Goal: Task Accomplishment & Management: Manage account settings

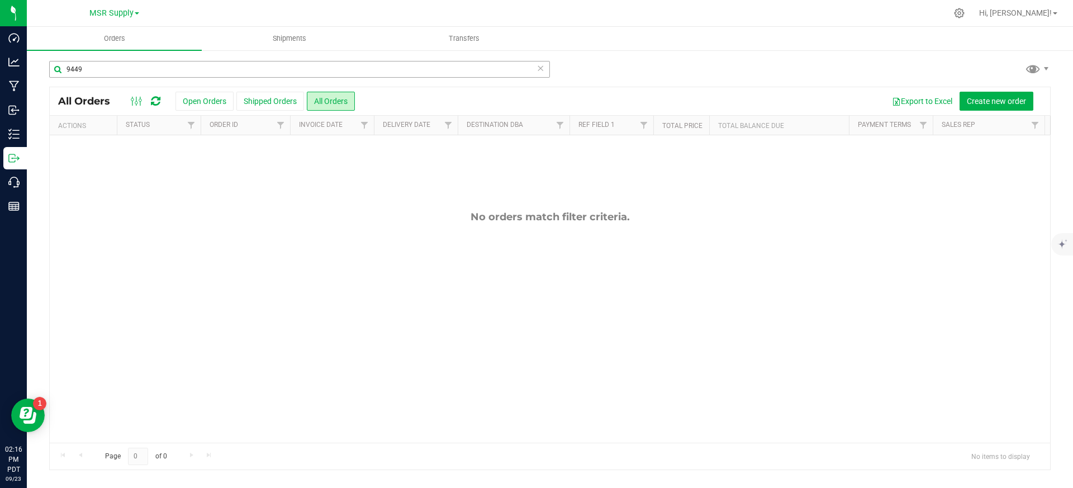
click at [300, 70] on input "9449" at bounding box center [299, 69] width 501 height 17
type input "9370"
click at [123, 11] on span "MSR Supply" at bounding box center [111, 13] width 44 height 10
click at [65, 57] on link "Nabis" at bounding box center [113, 54] width 163 height 15
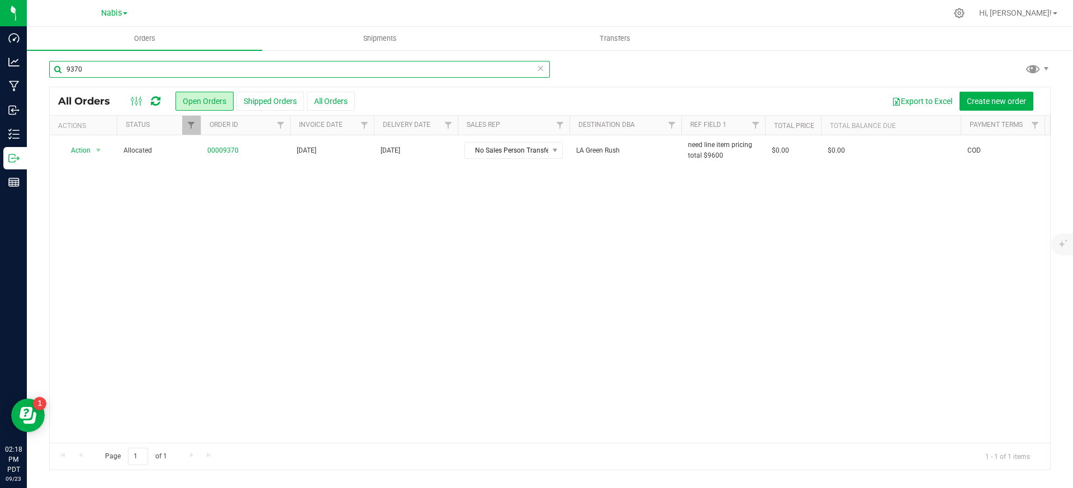
click at [202, 74] on input "9370" at bounding box center [299, 69] width 501 height 17
paste input "404"
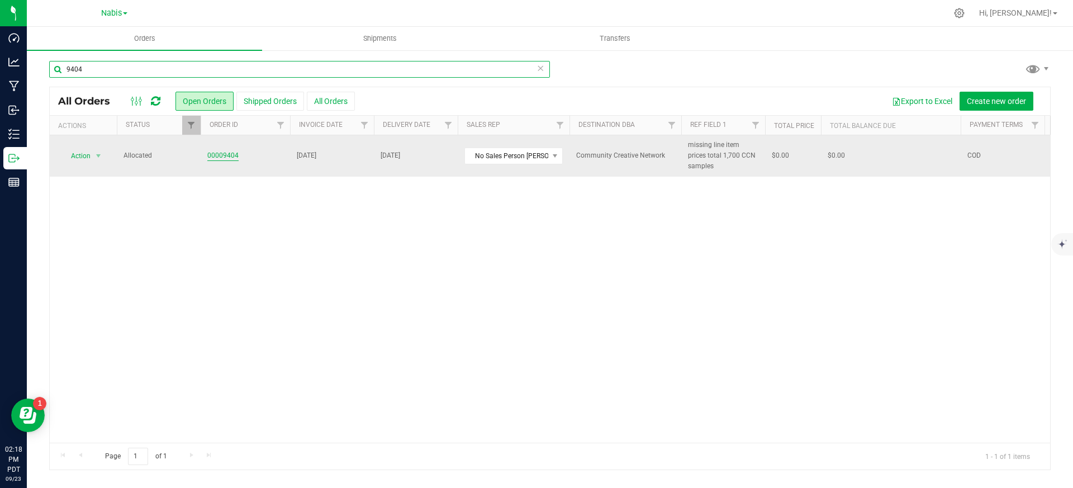
type input "9404"
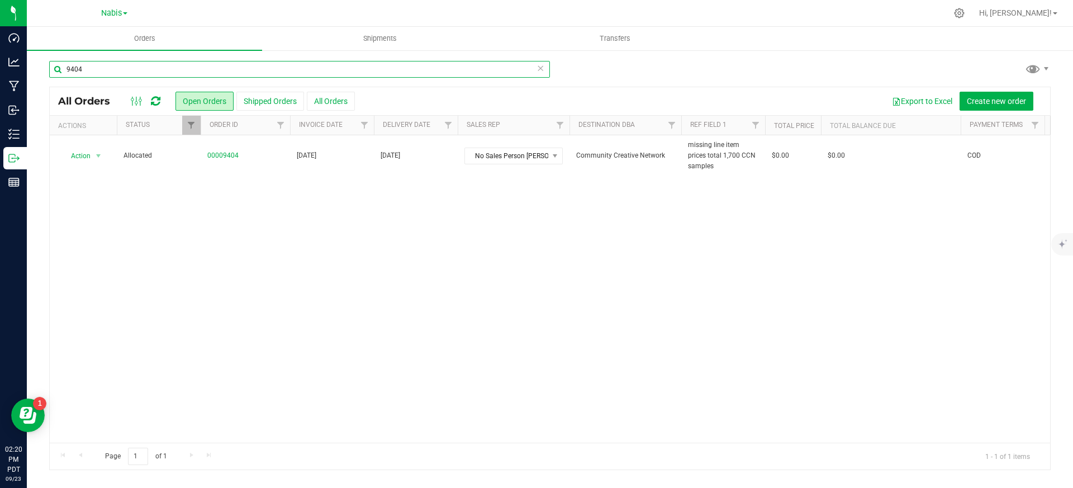
click at [295, 66] on input "9404" at bounding box center [299, 69] width 501 height 17
paste input "text"
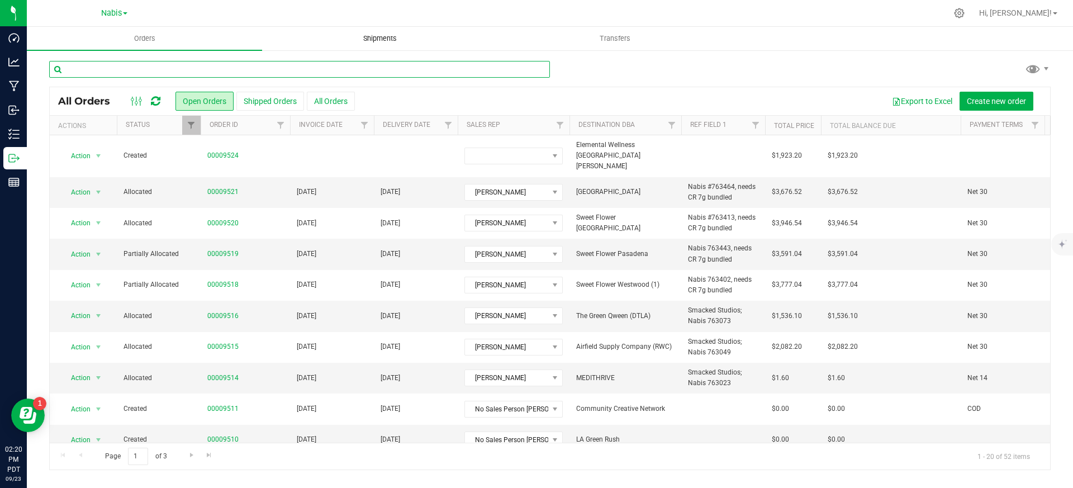
paste input "9405"
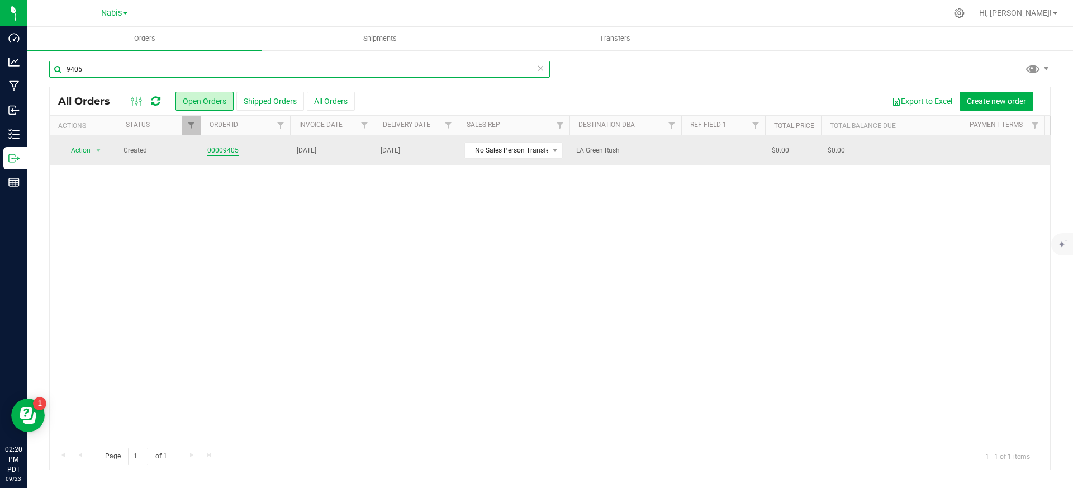
type input "9405"
click at [230, 149] on link "00009405" at bounding box center [222, 150] width 31 height 11
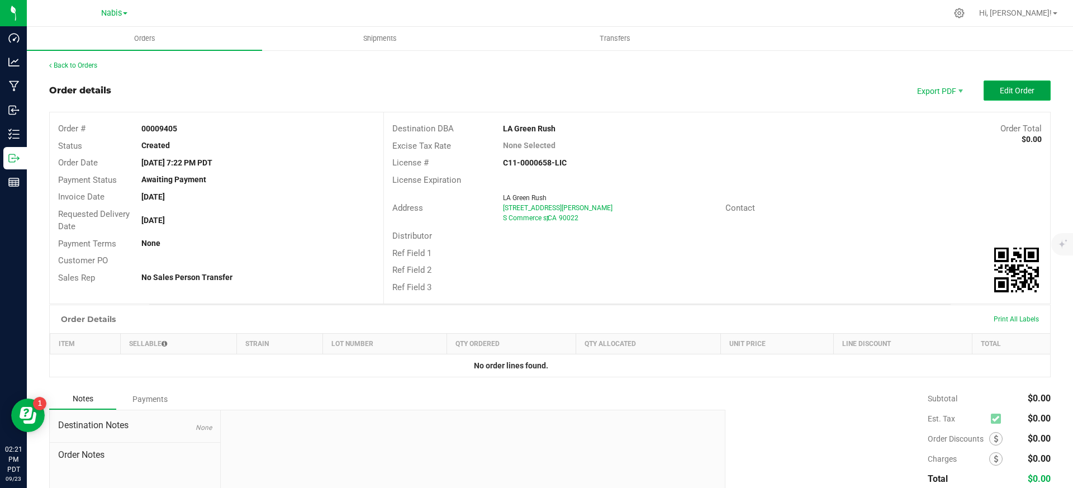
click at [1016, 91] on span "Edit Order" at bounding box center [1017, 90] width 35 height 9
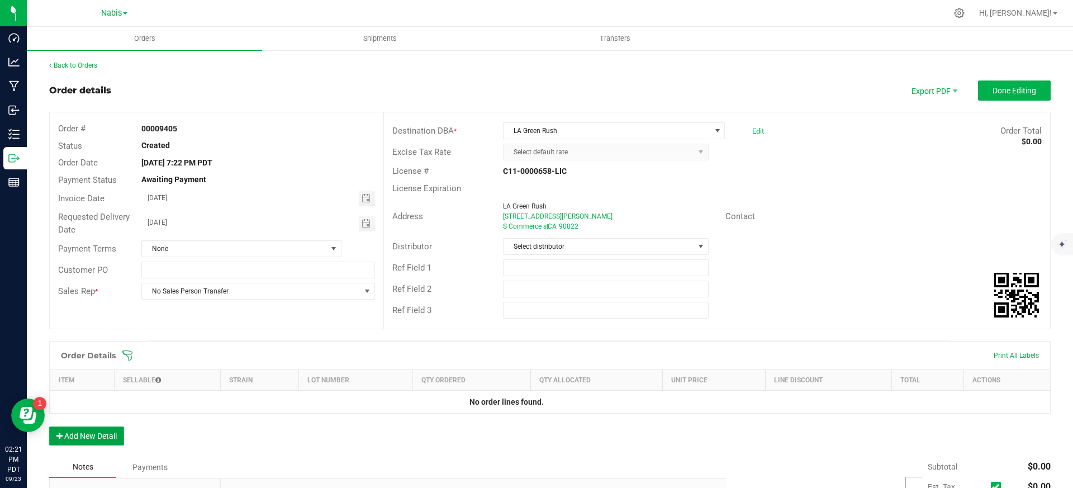
click at [112, 440] on button "Add New Detail" at bounding box center [86, 435] width 75 height 19
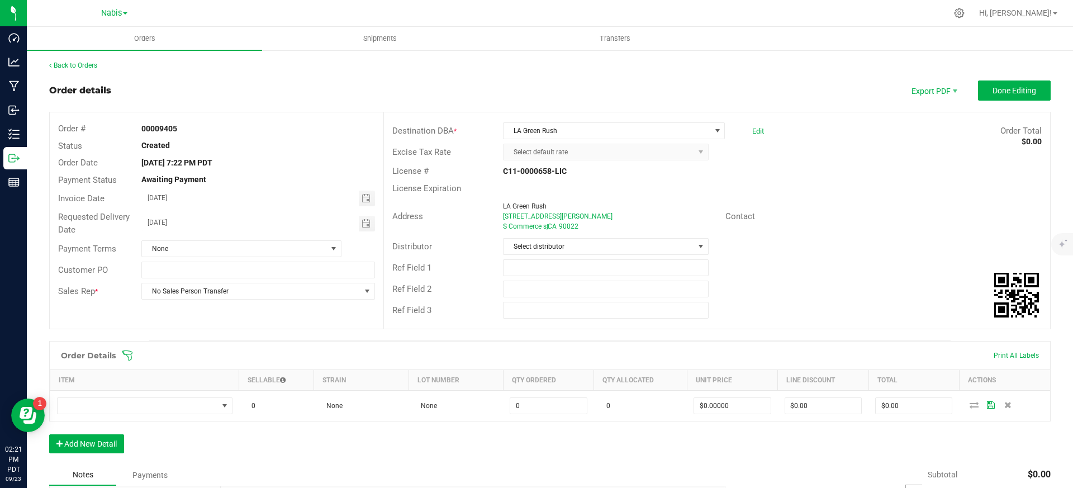
click at [104, 454] on div "Order Details Print All Labels Item Sellable Strain Lot Number Qty Ordered Qty …" at bounding box center [549, 402] width 1001 height 123
click at [112, 440] on button "Add New Detail" at bounding box center [86, 443] width 75 height 19
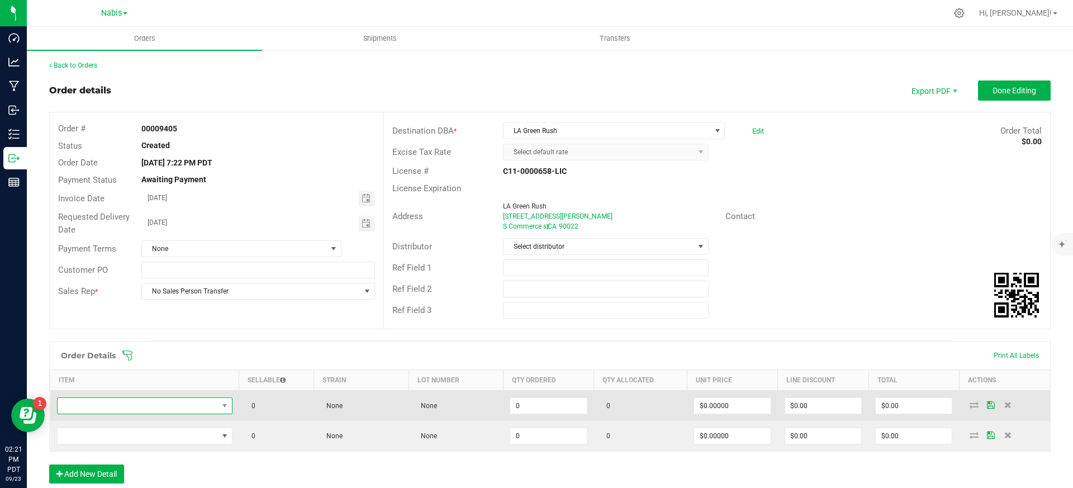
click at [151, 406] on span "NO DATA FOUND" at bounding box center [138, 406] width 160 height 16
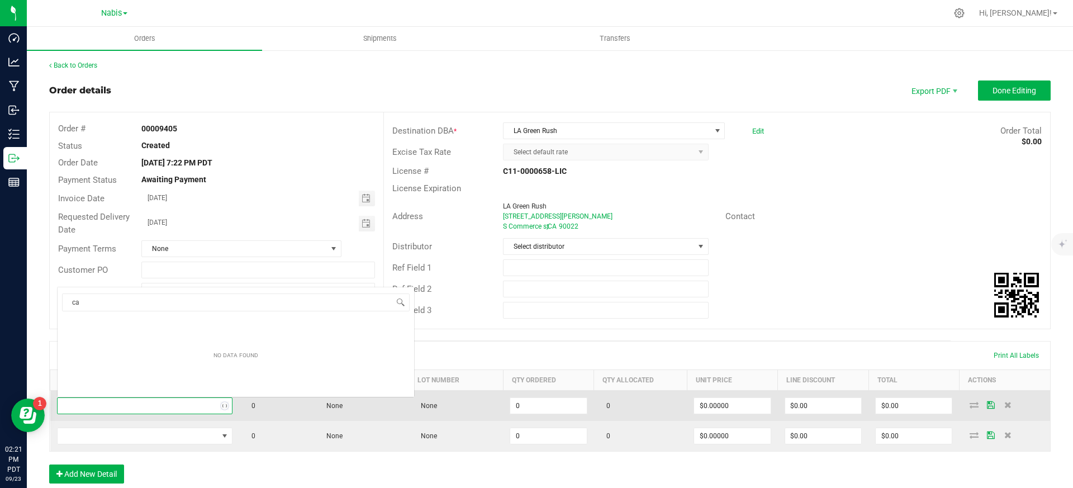
scroll to position [17, 173]
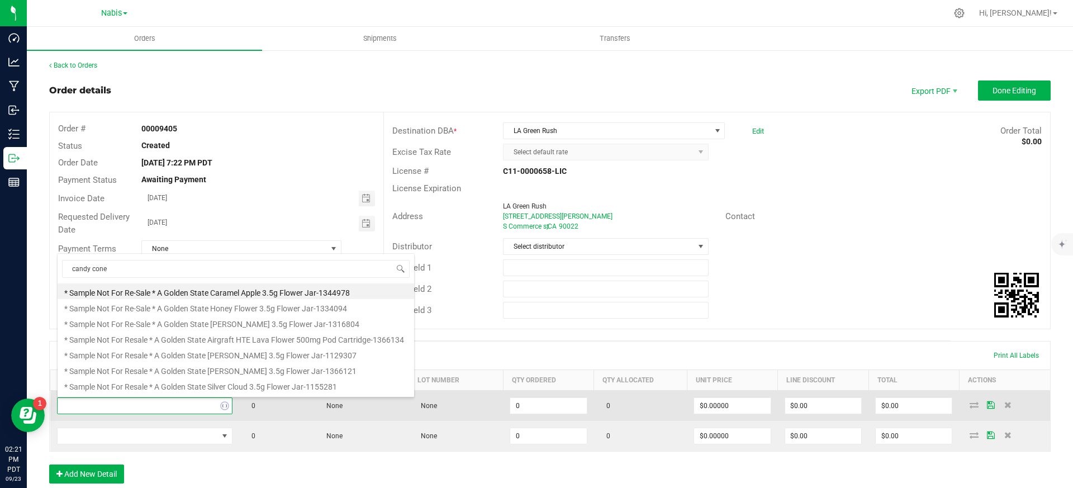
type input "candy cones"
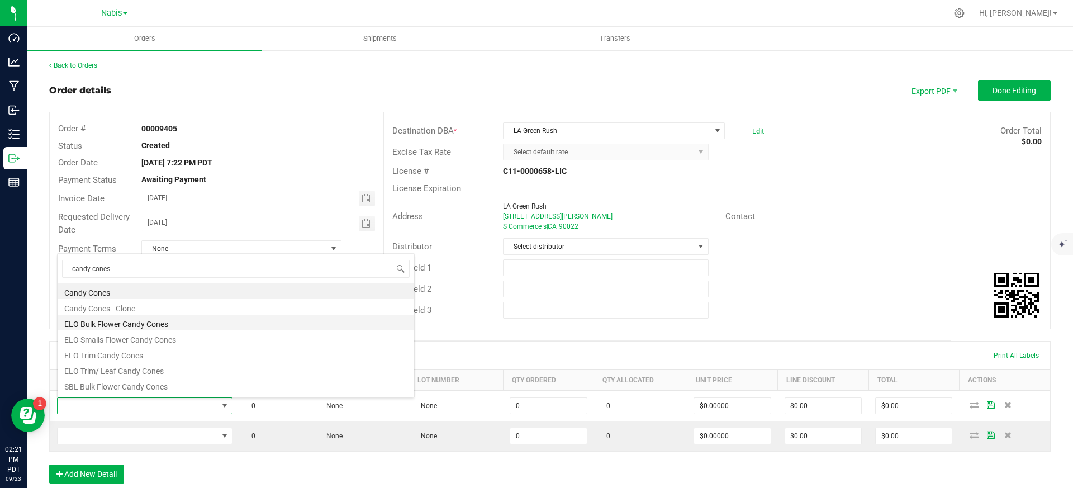
click at [172, 322] on li "ELO Bulk Flower Candy Cones" at bounding box center [236, 323] width 356 height 16
type input "0.0000 g"
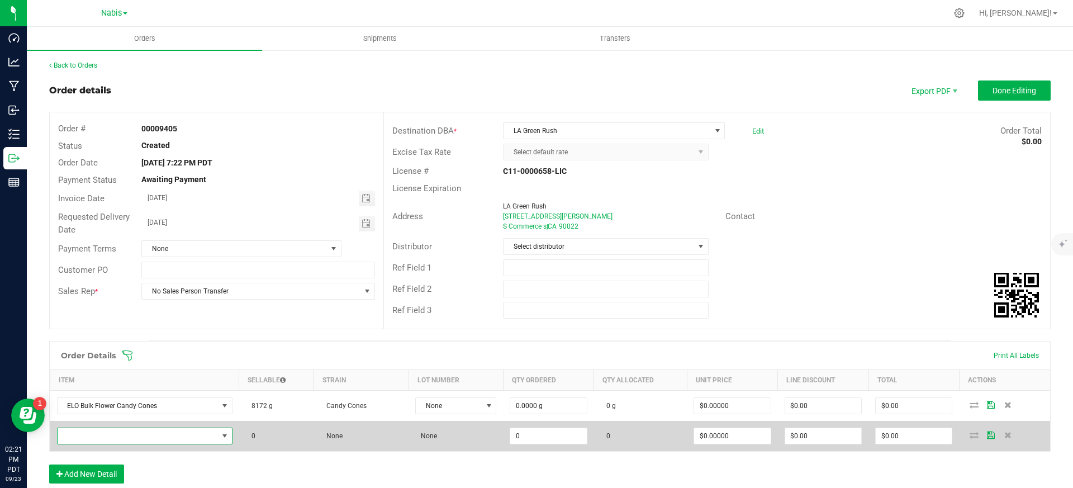
click at [176, 430] on span "NO DATA FOUND" at bounding box center [138, 436] width 160 height 16
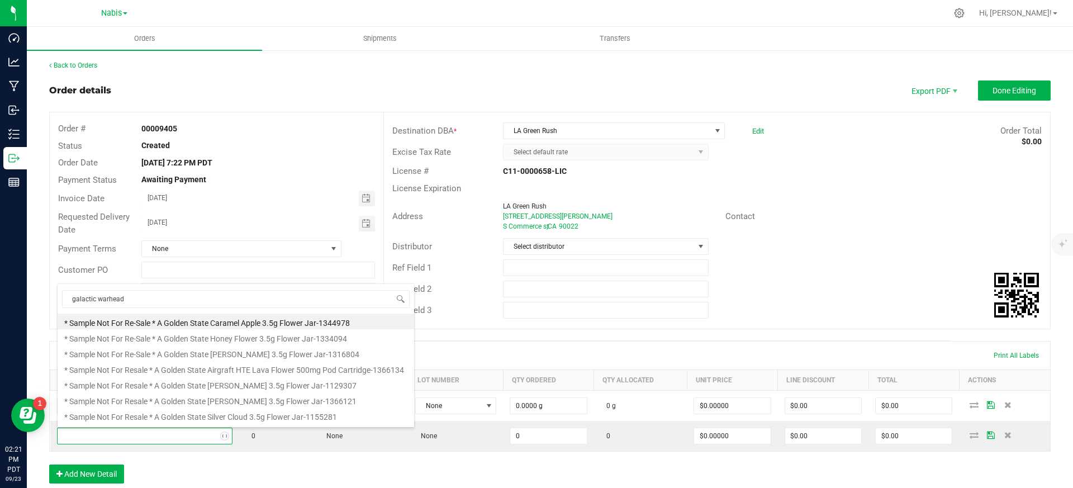
type input "galactic warheads"
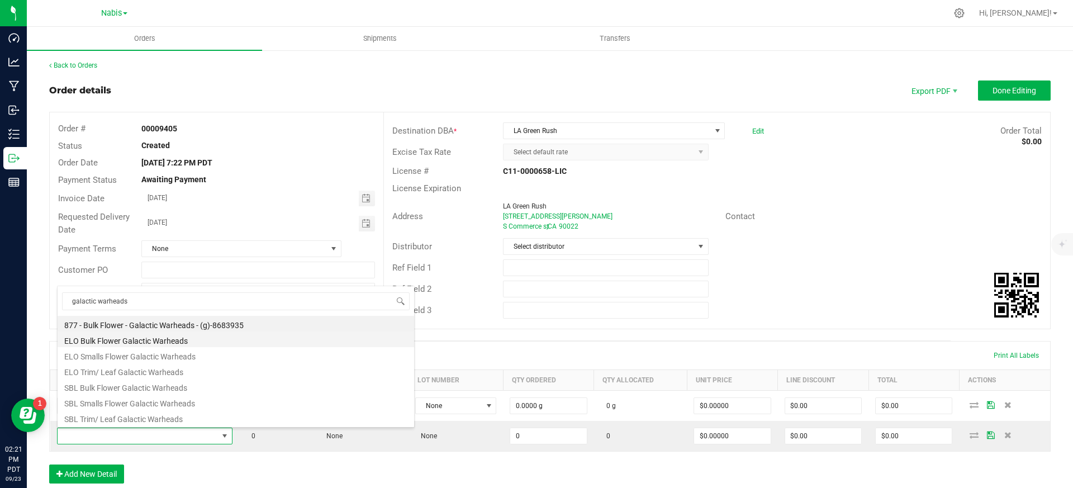
click at [169, 340] on li "ELO Bulk Flower Galactic Warheads" at bounding box center [236, 339] width 356 height 16
type input "0.0000 g"
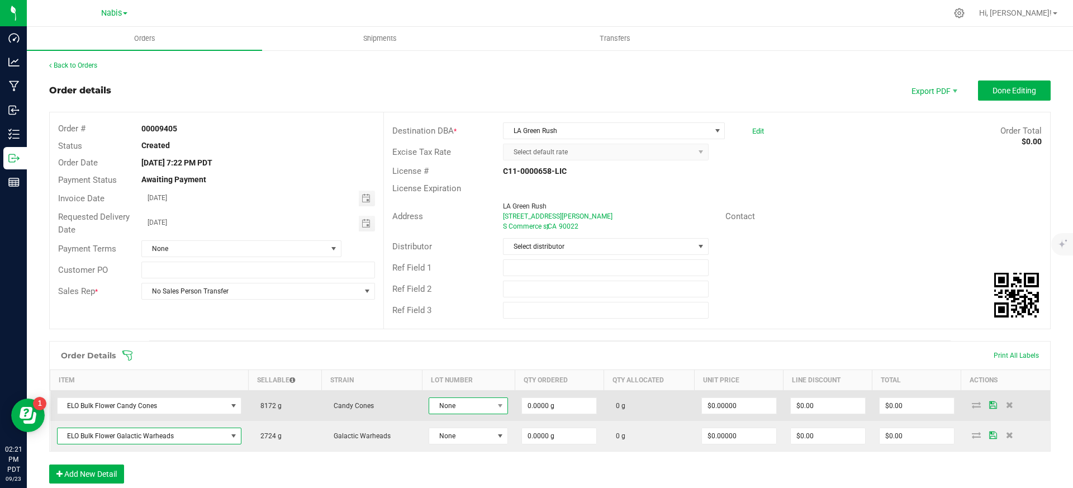
click at [473, 406] on span "None" at bounding box center [461, 406] width 64 height 16
click at [479, 416] on td "None" at bounding box center [468, 406] width 93 height 31
click at [474, 407] on span "None" at bounding box center [461, 406] width 64 height 16
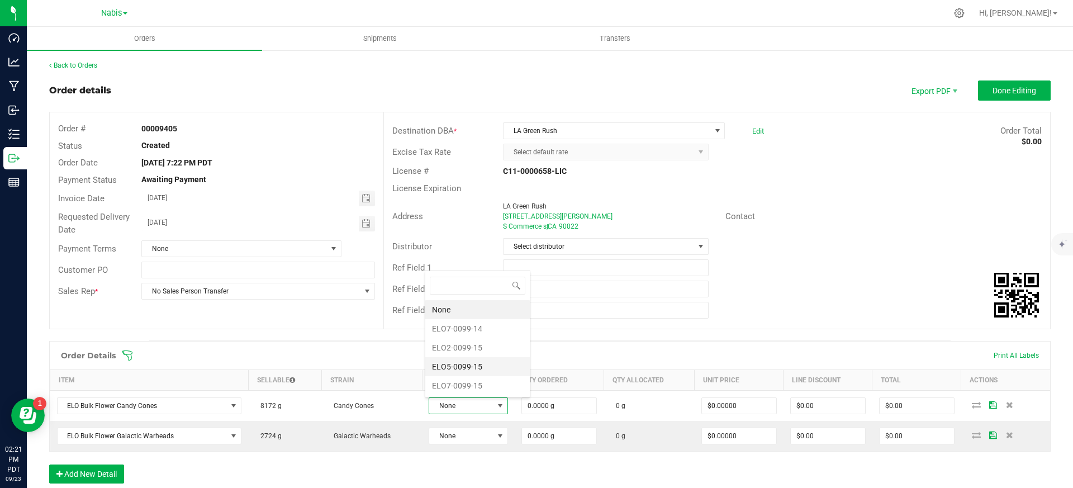
click at [474, 367] on li "ELO5-0099-15" at bounding box center [477, 366] width 104 height 19
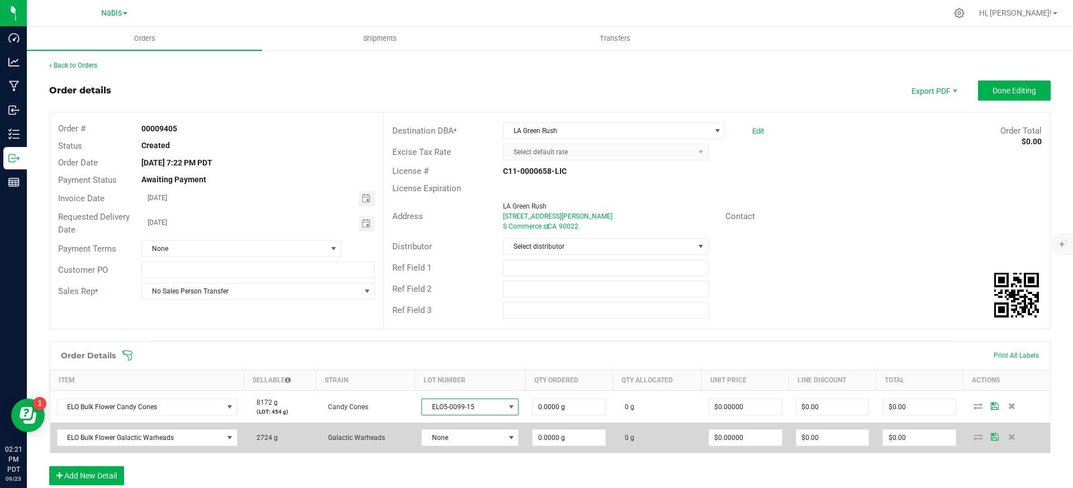
click at [468, 448] on td "None" at bounding box center [470, 437] width 111 height 30
click at [460, 440] on span "None" at bounding box center [463, 438] width 82 height 16
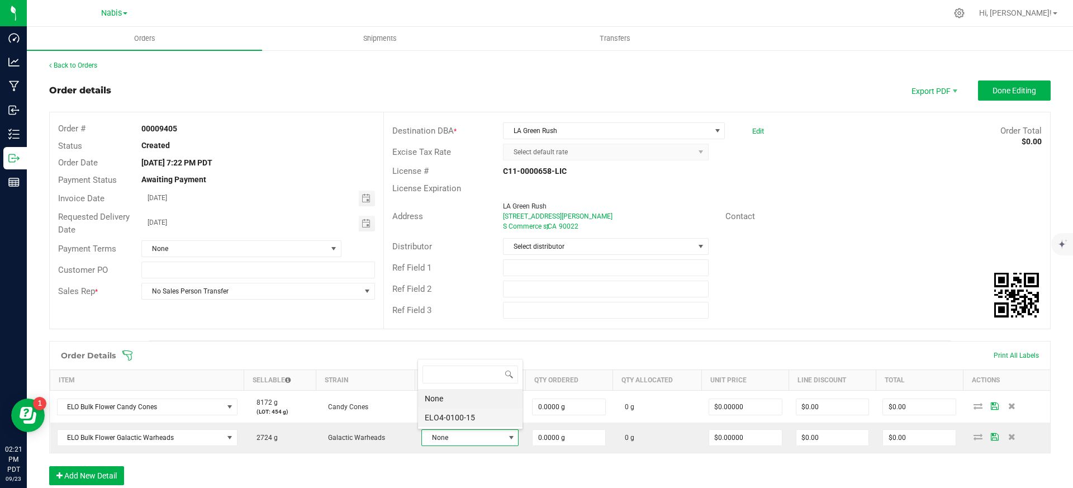
click at [465, 416] on li "ELO4-0100-15" at bounding box center [470, 417] width 104 height 19
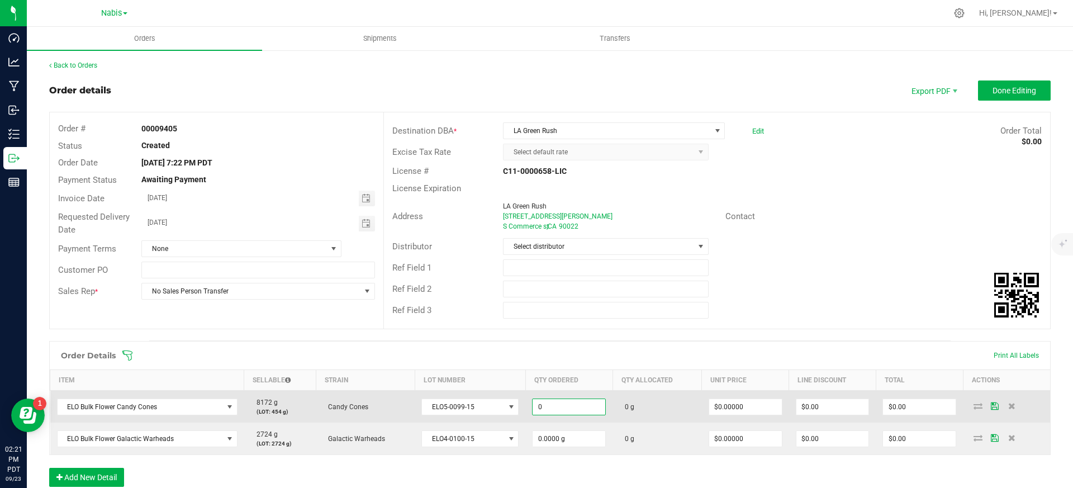
click at [563, 401] on input "0" at bounding box center [568, 407] width 73 height 16
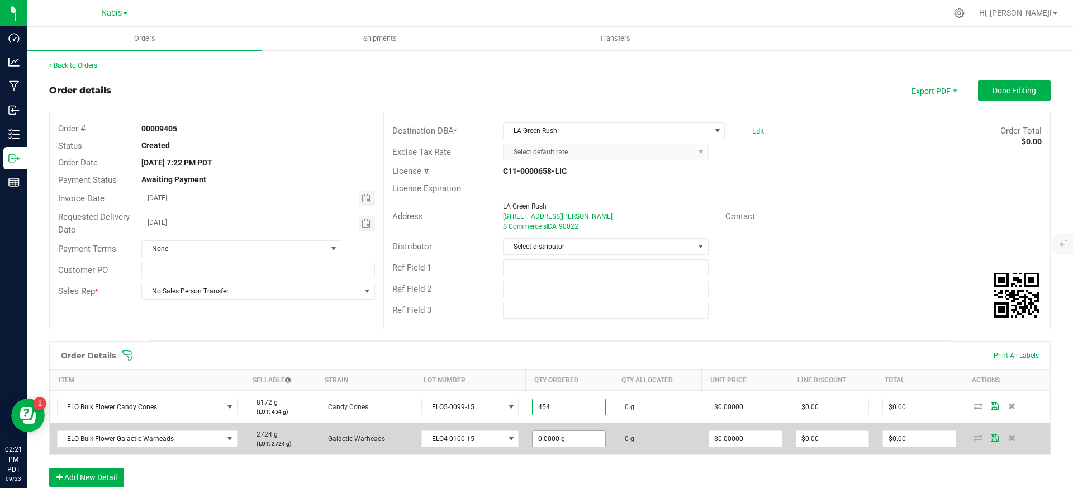
type input "454.0000 g"
click at [547, 437] on input "4" at bounding box center [568, 439] width 73 height 16
type input "454.0000 g"
click at [554, 454] on td "454.0000 g" at bounding box center [568, 438] width 87 height 32
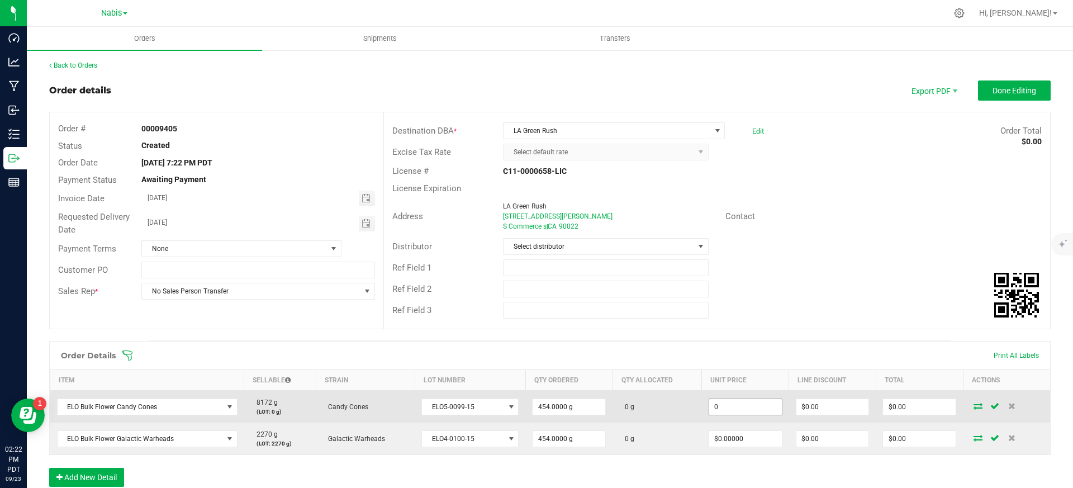
click at [727, 406] on input "0" at bounding box center [745, 407] width 73 height 16
paste input "1.9823788546"
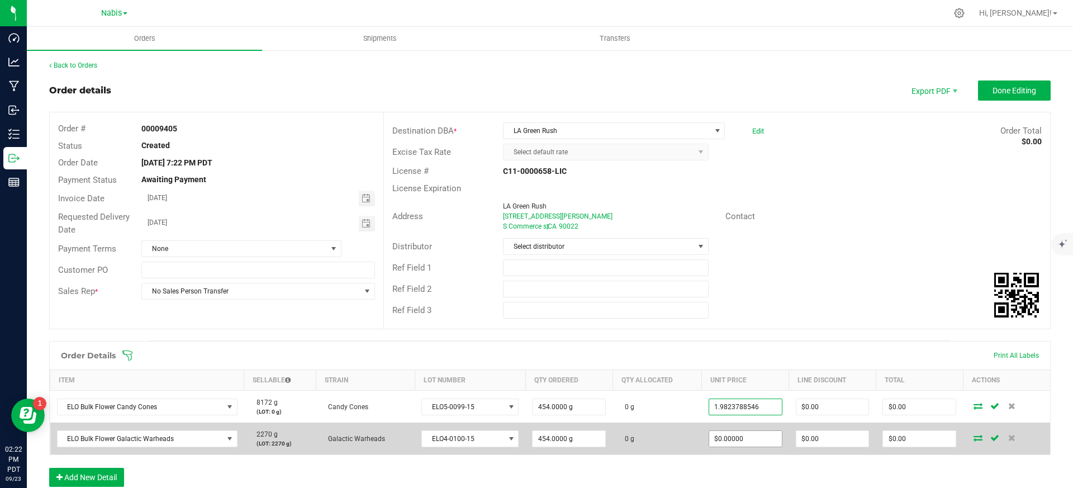
type input "$1.98238"
type input "$900.00"
click at [737, 439] on input "0" at bounding box center [745, 439] width 73 height 16
paste input "1.9823788546"
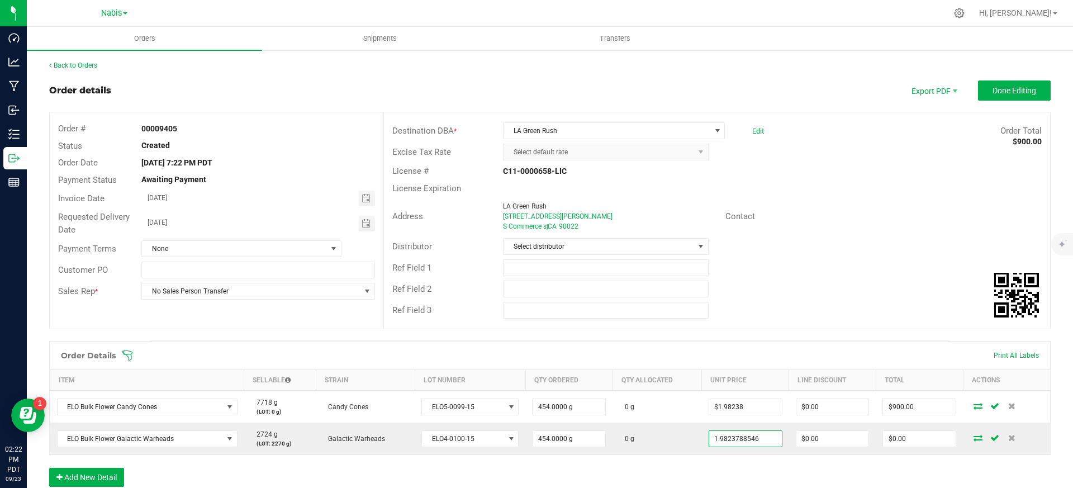
type input "$1.98238"
type input "$900.00"
click at [787, 323] on div "Destination DBA * LA Green Rush Edit Order Total $900.00 Excise Tax Rate Select…" at bounding box center [716, 220] width 667 height 216
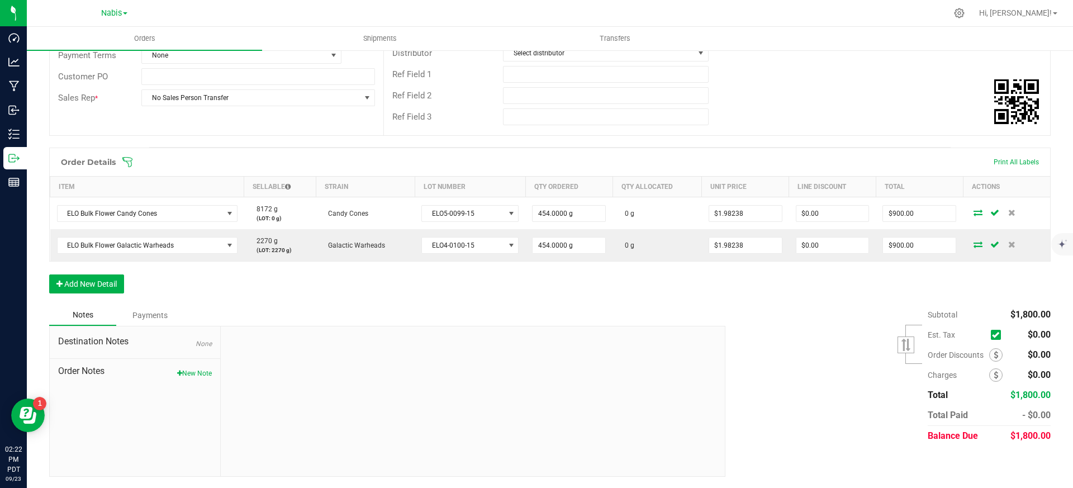
scroll to position [0, 0]
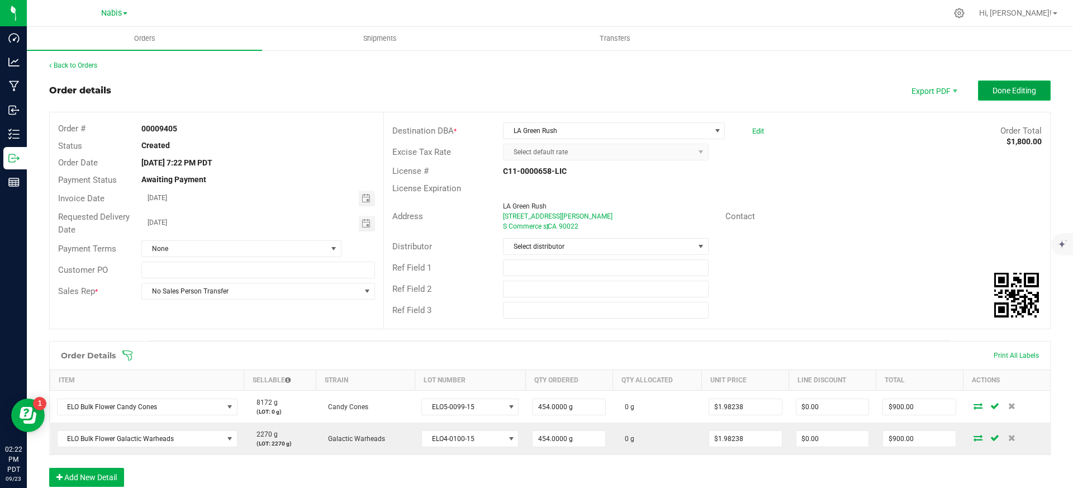
click at [1012, 93] on span "Done Editing" at bounding box center [1014, 90] width 44 height 9
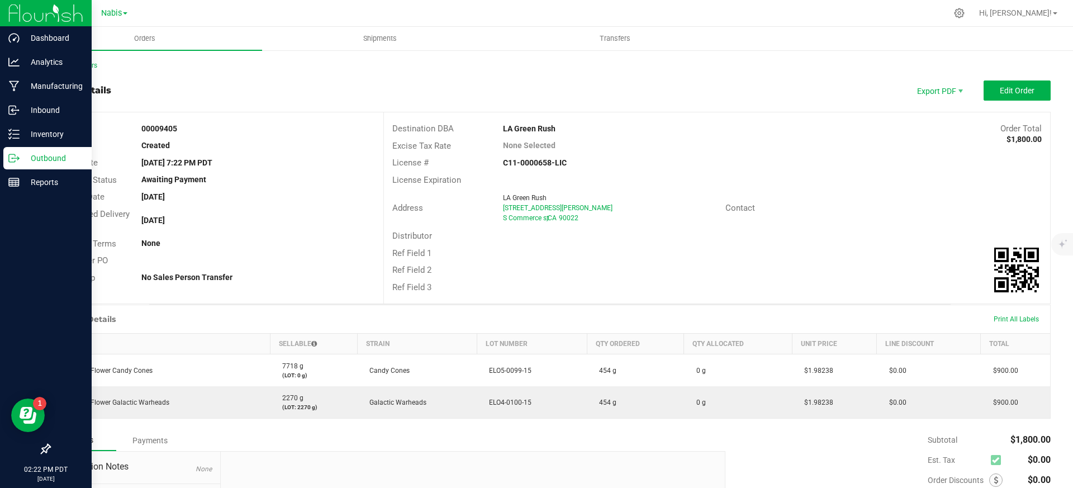
click at [13, 156] on icon at bounding box center [13, 158] width 11 height 11
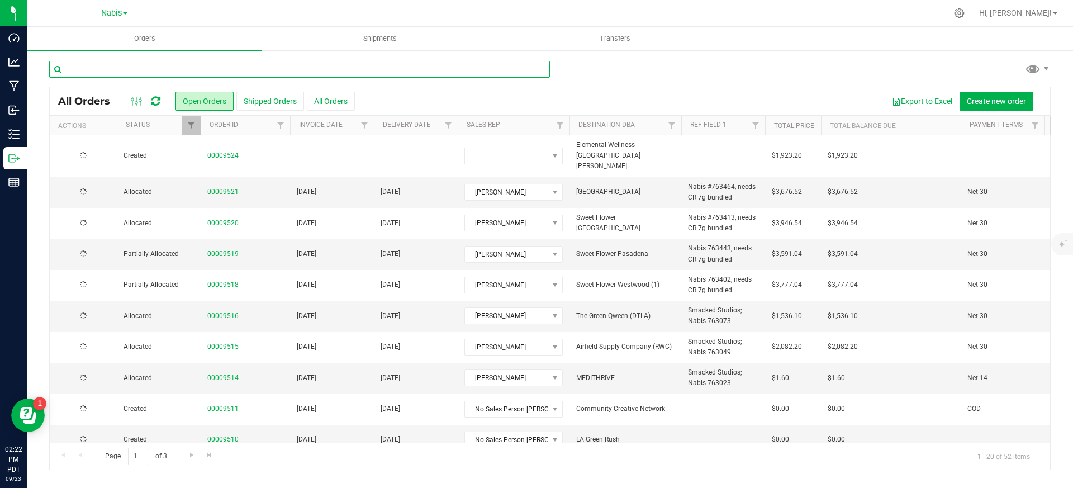
click at [173, 64] on input "text" at bounding box center [299, 69] width 501 height 17
paste input "9390"
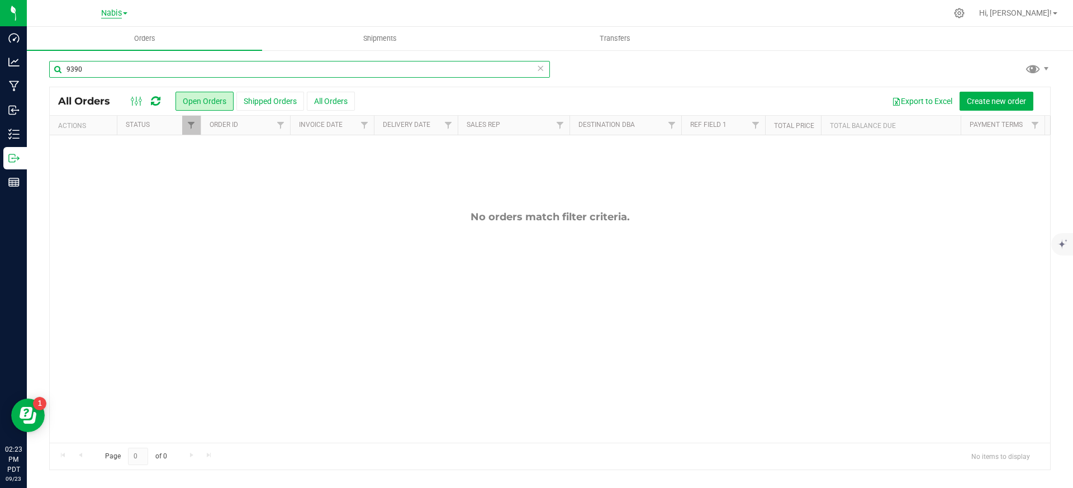
type input "9390"
click at [120, 16] on span "Nabis" at bounding box center [111, 13] width 21 height 10
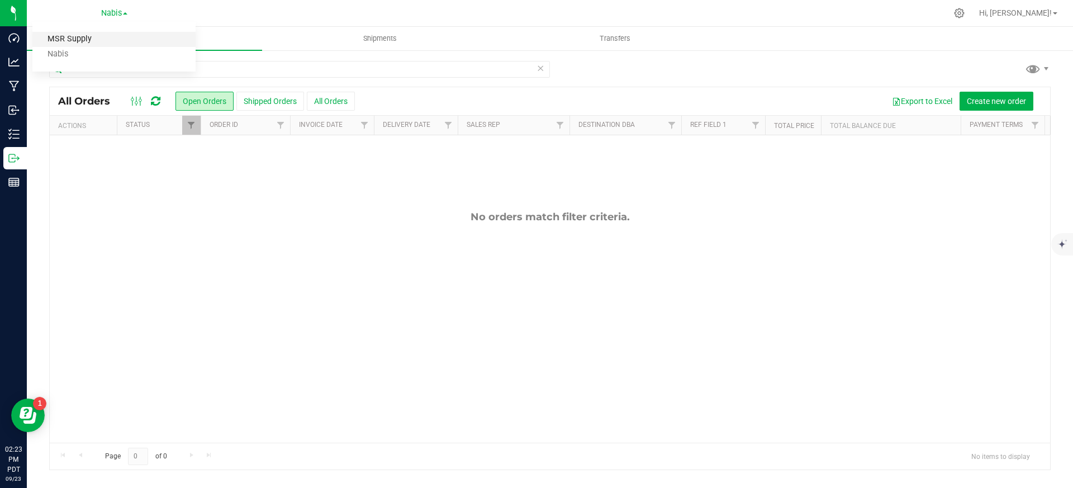
click at [98, 36] on link "MSR Supply" at bounding box center [113, 39] width 163 height 15
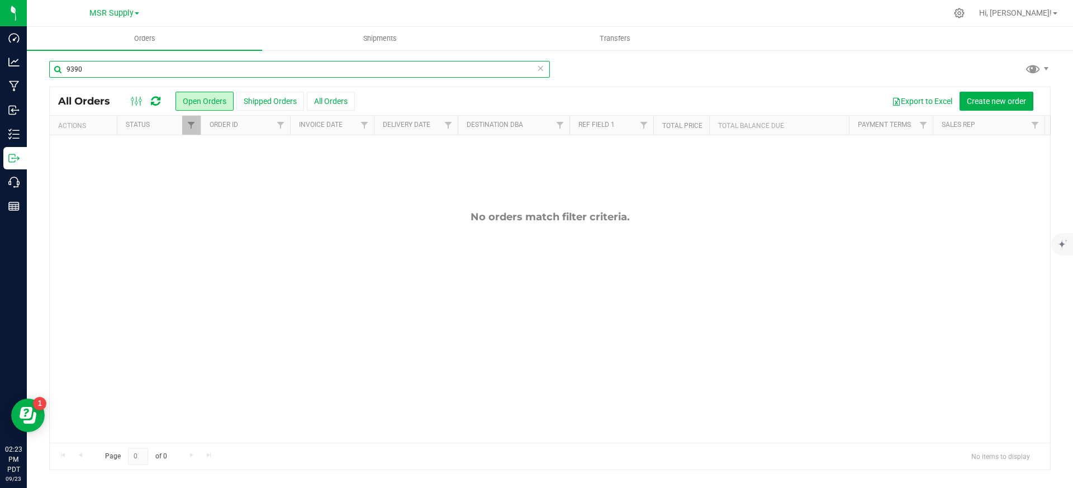
click at [135, 77] on input "9390" at bounding box center [299, 69] width 501 height 17
paste input "9371"
type input "9371"
click at [115, 11] on span "MSR Supply" at bounding box center [111, 13] width 44 height 10
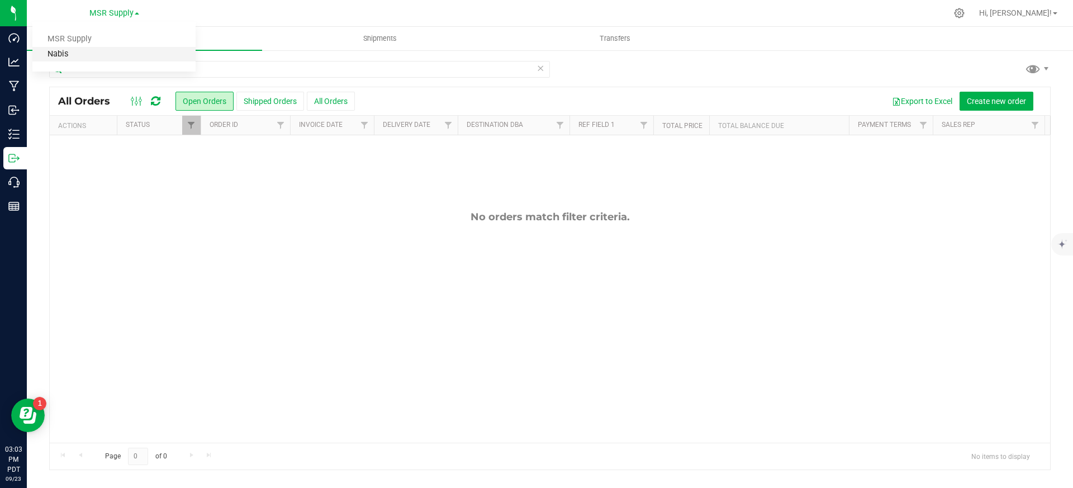
click at [105, 54] on link "Nabis" at bounding box center [113, 54] width 163 height 15
click at [185, 133] on link "Filter" at bounding box center [191, 125] width 18 height 19
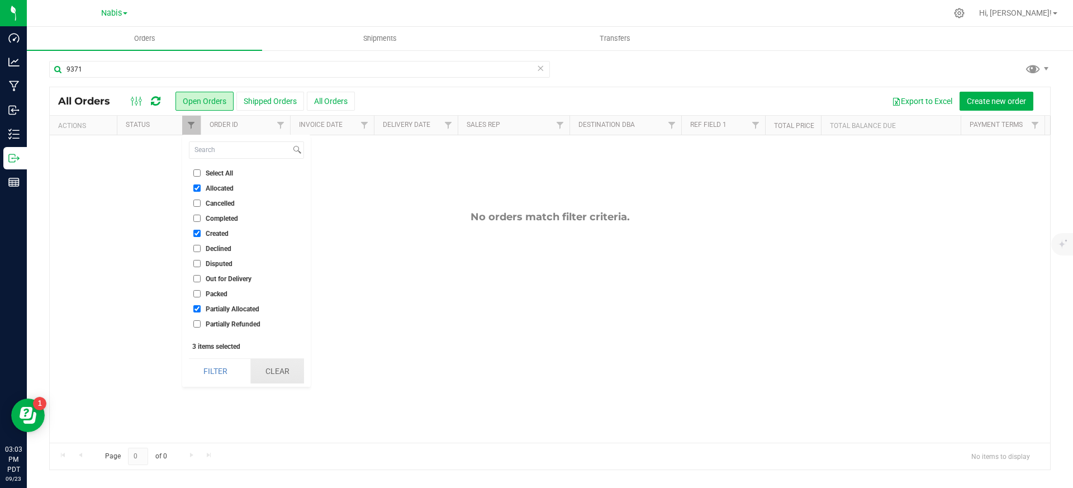
click at [274, 366] on button "Clear" at bounding box center [277, 371] width 54 height 25
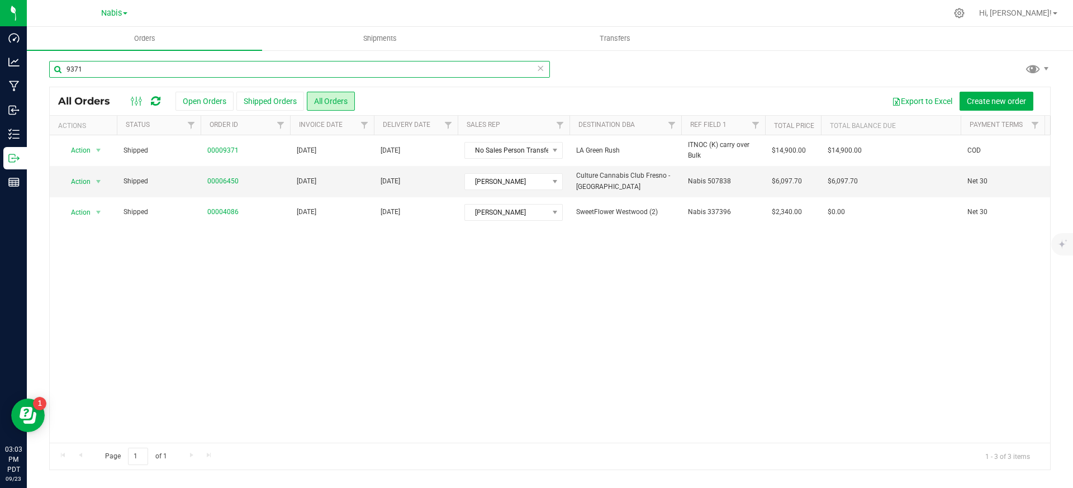
click at [183, 69] on input "9371" at bounding box center [299, 69] width 501 height 17
paste input "TOTAL $5,316.00"
type input "TOTAL $5,316.00"
click at [178, 69] on input "TOTAL $5,316.00" at bounding box center [299, 69] width 501 height 17
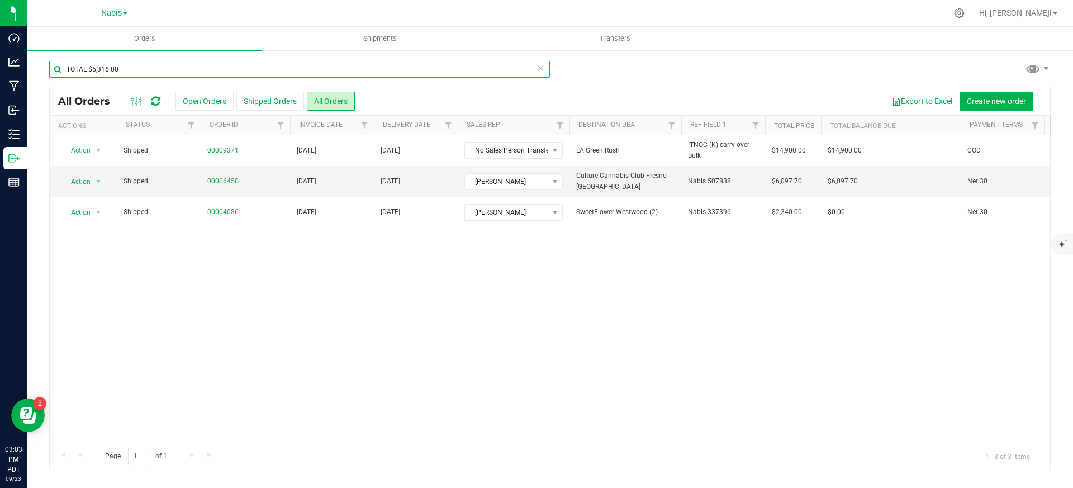
click at [178, 69] on input "TOTAL $5,316.00" at bounding box center [299, 69] width 501 height 17
click at [178, 69] on div "Orders Shipments Transfers TOTAL $5,316.00 All Orders Open Orders" at bounding box center [550, 257] width 1046 height 461
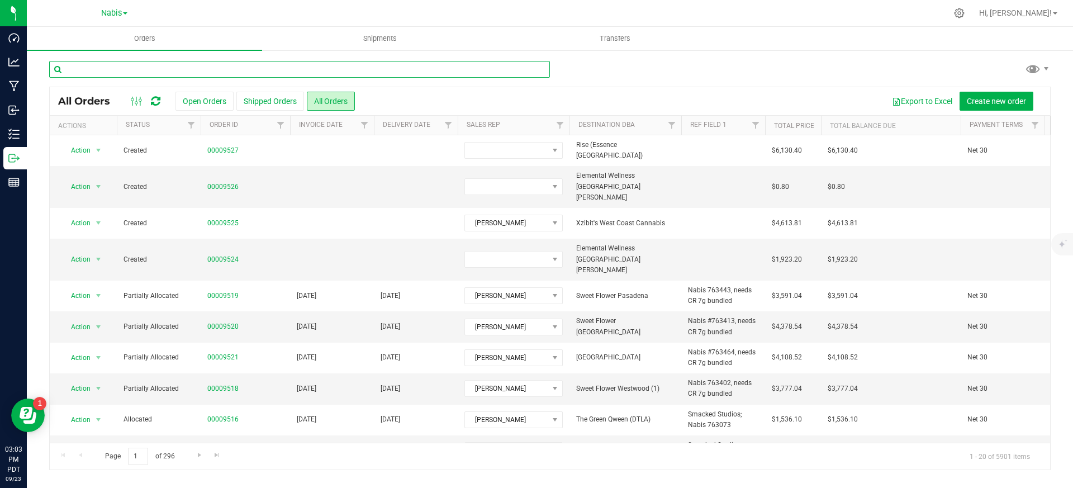
paste input "9371"
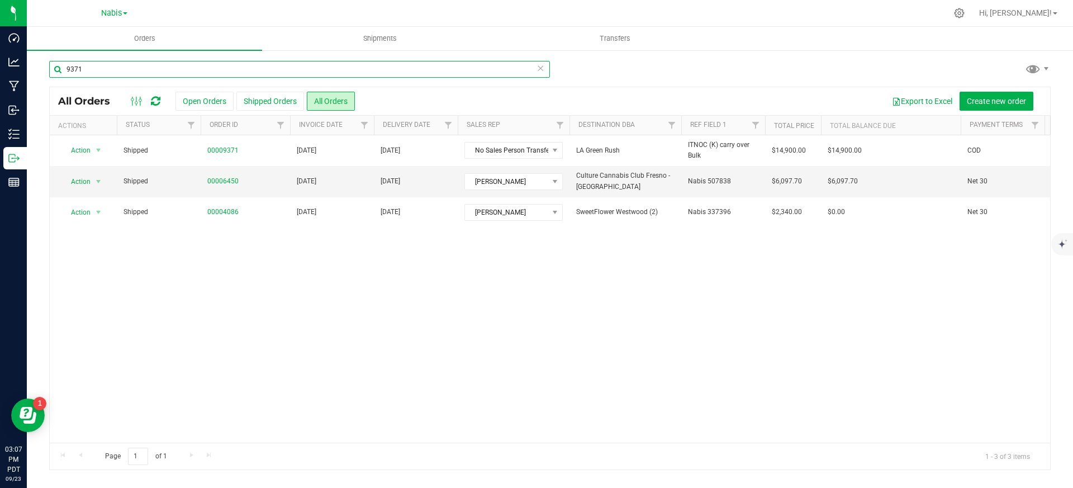
click at [280, 65] on input "9371" at bounding box center [299, 69] width 501 height 17
paste input "69"
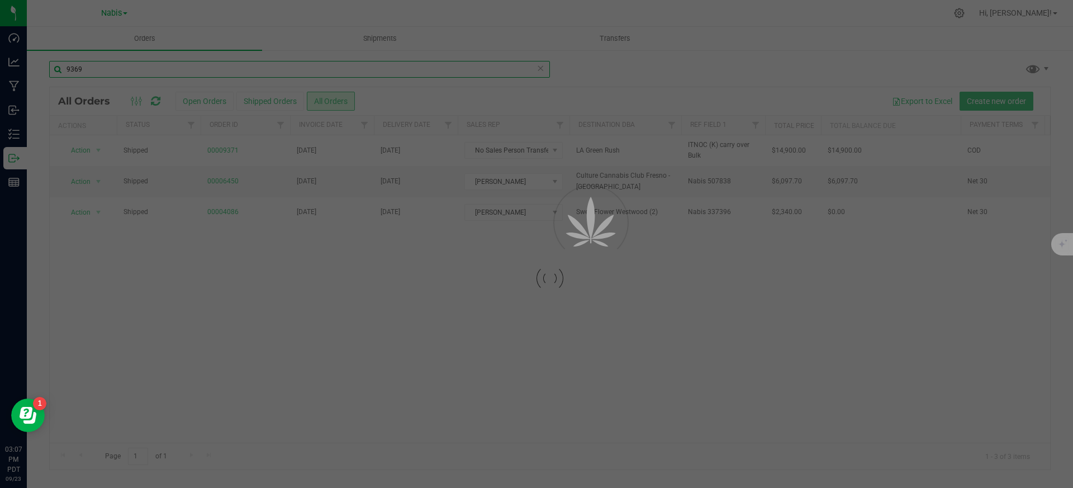
type input "9369"
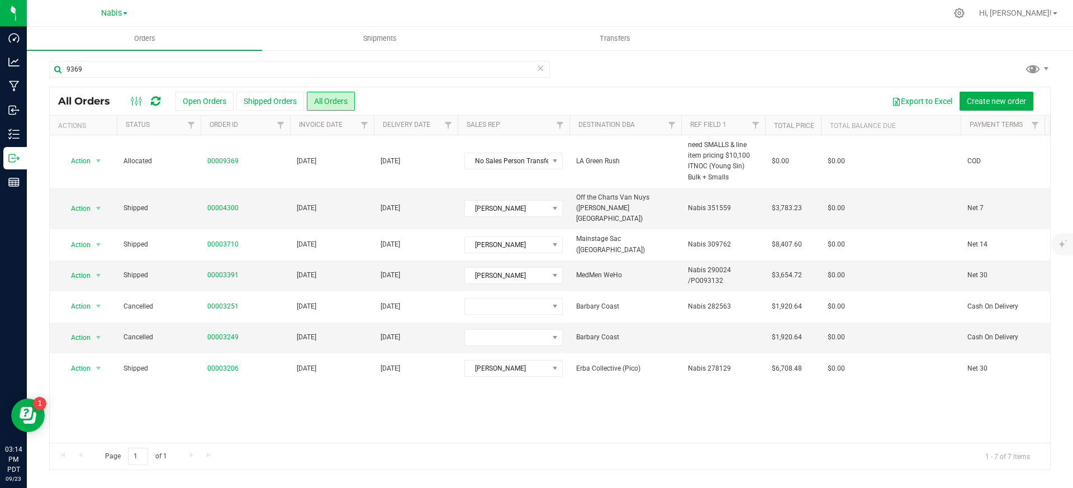
click at [183, 82] on div "9369" at bounding box center [299, 74] width 501 height 26
click at [182, 78] on div "9369" at bounding box center [299, 74] width 501 height 26
click at [175, 70] on input "9369" at bounding box center [299, 69] width 501 height 17
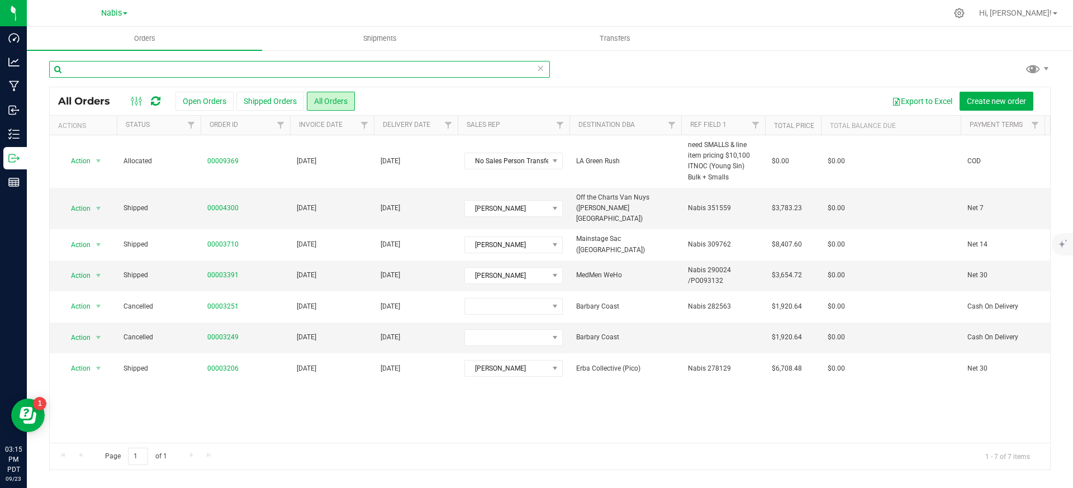
paste input "9369"
type input "9369"
click at [185, 79] on div "9369" at bounding box center [299, 74] width 501 height 26
click at [179, 71] on input "9369" at bounding box center [299, 69] width 501 height 17
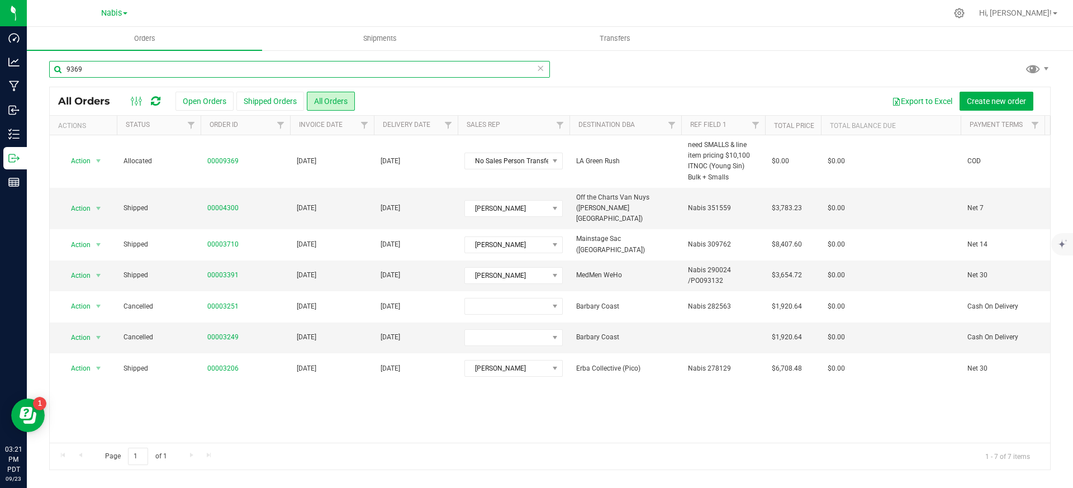
click at [179, 71] on input "9369" at bounding box center [299, 69] width 501 height 17
paste input "9372"
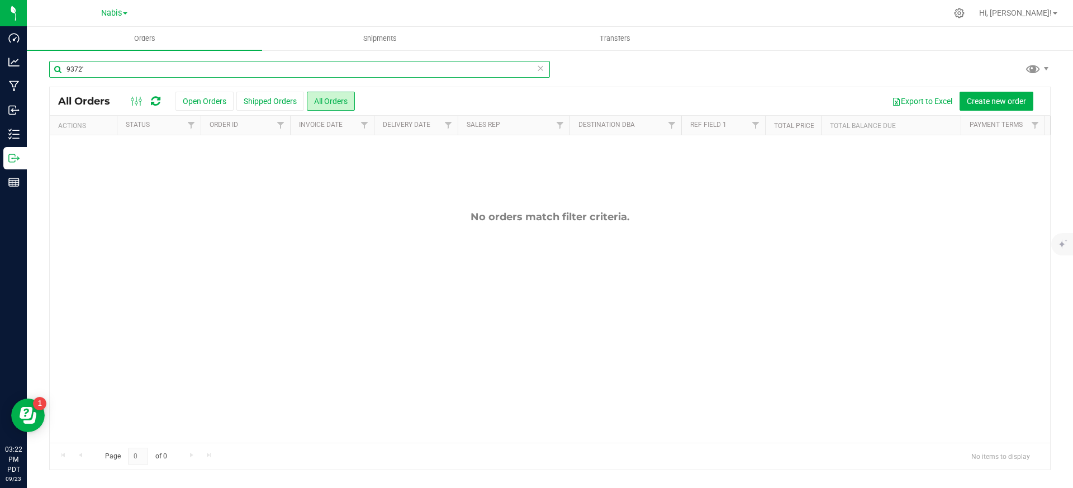
type input "9372'"
click at [316, 72] on input "9372'" at bounding box center [299, 69] width 501 height 17
paste input "9372"
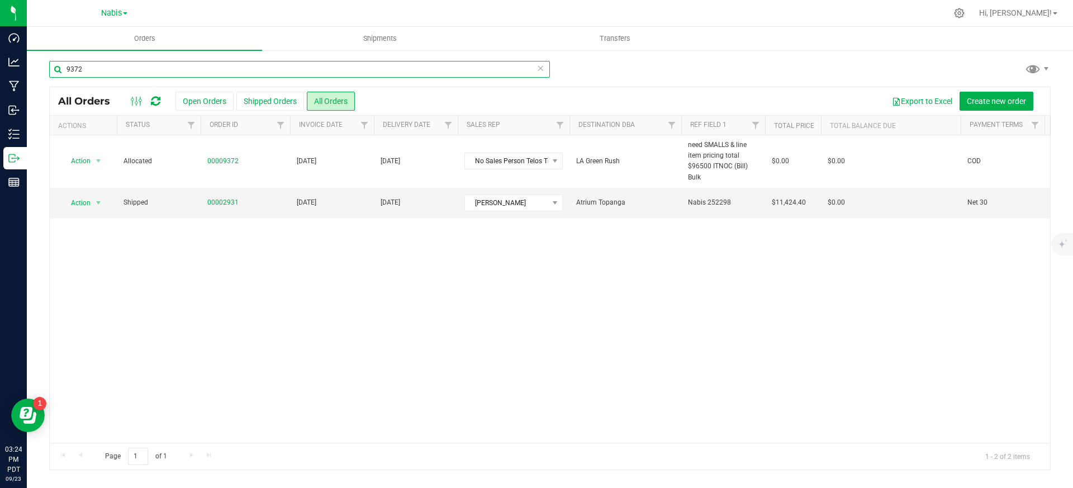
type input "9372"
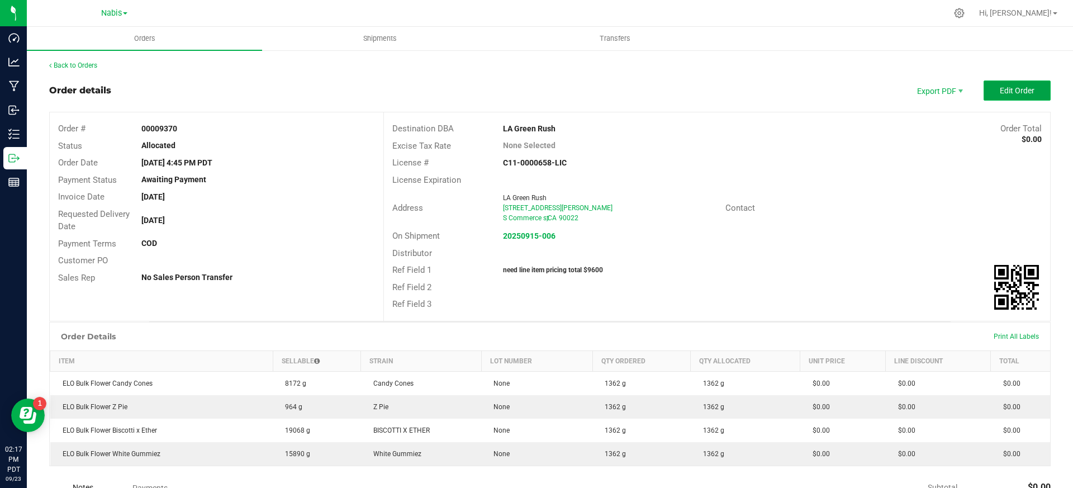
click at [1017, 84] on button "Edit Order" at bounding box center [1016, 90] width 67 height 20
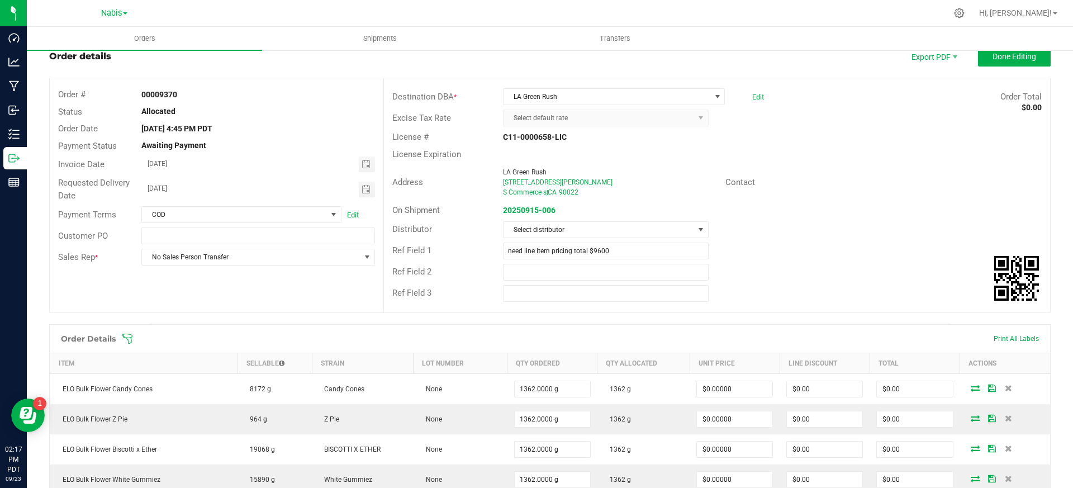
scroll to position [86, 0]
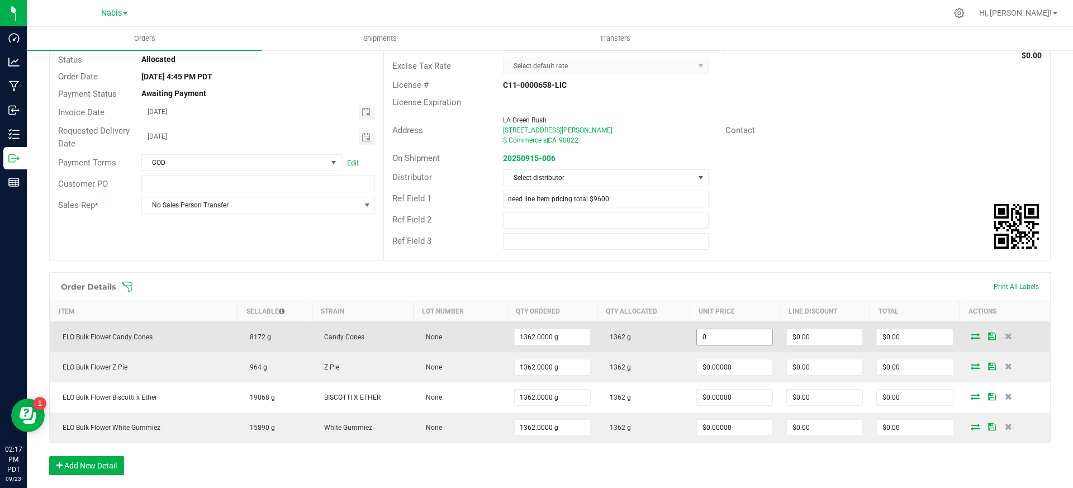
click at [724, 340] on input "0" at bounding box center [734, 337] width 75 height 16
paste input "1.7621145374"
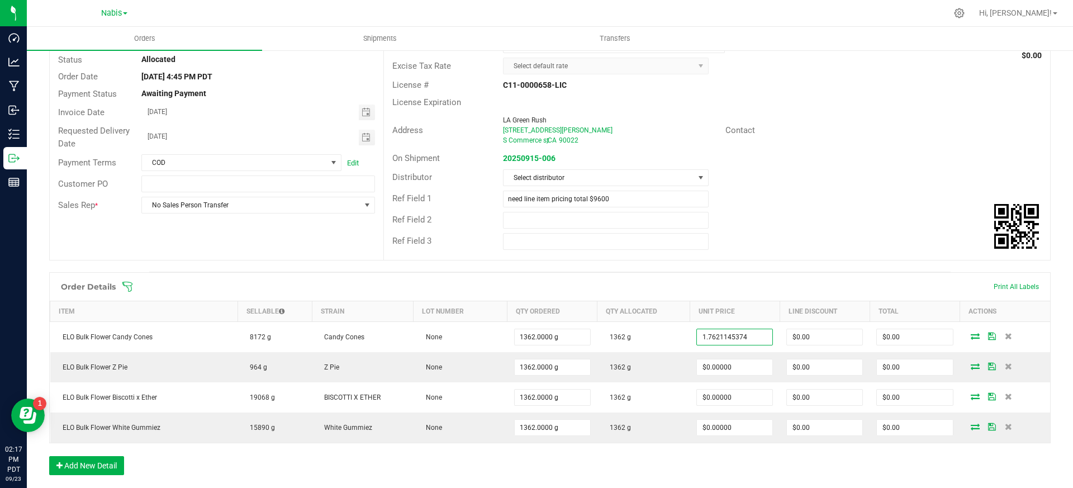
type input "$1.76211"
type input "$2,400.00"
click at [772, 251] on div "Destination DBA * LA Green Rush Edit Order Total $0.00 Excise Tax Rate Select d…" at bounding box center [716, 143] width 667 height 234
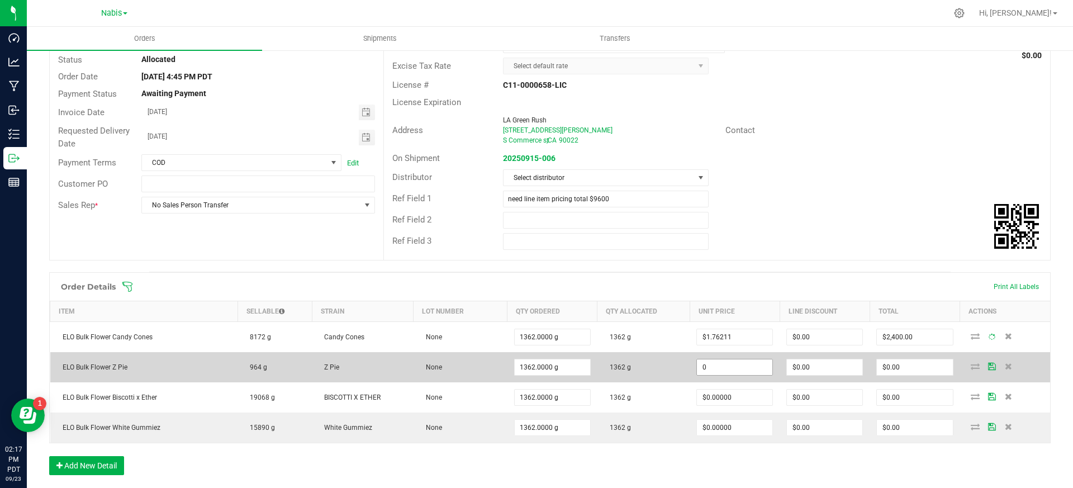
click at [731, 368] on input "0" at bounding box center [734, 367] width 75 height 16
paste input "1.7621145374"
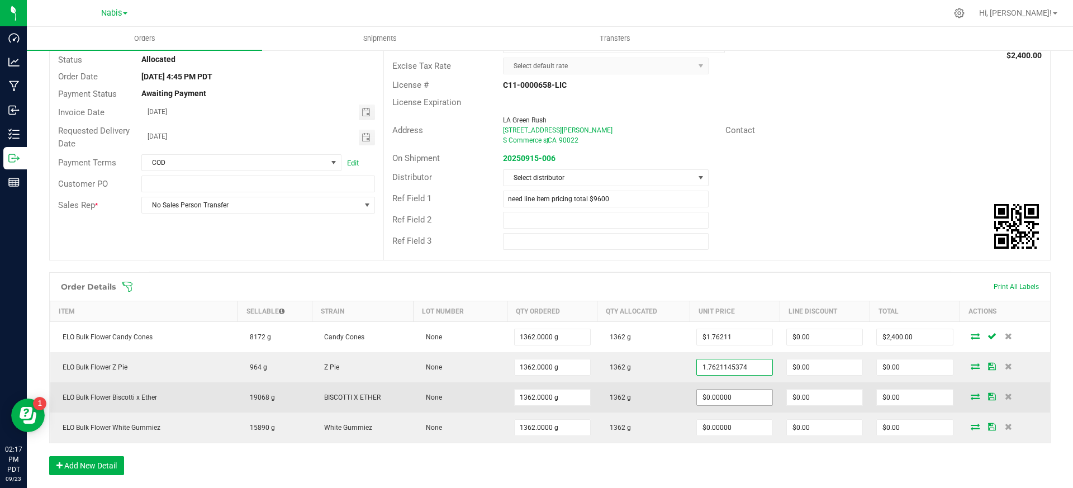
type input "$1.76211"
type input "$2,400.00"
click at [724, 398] on input "0" at bounding box center [734, 397] width 75 height 16
paste input "1.7621145374"
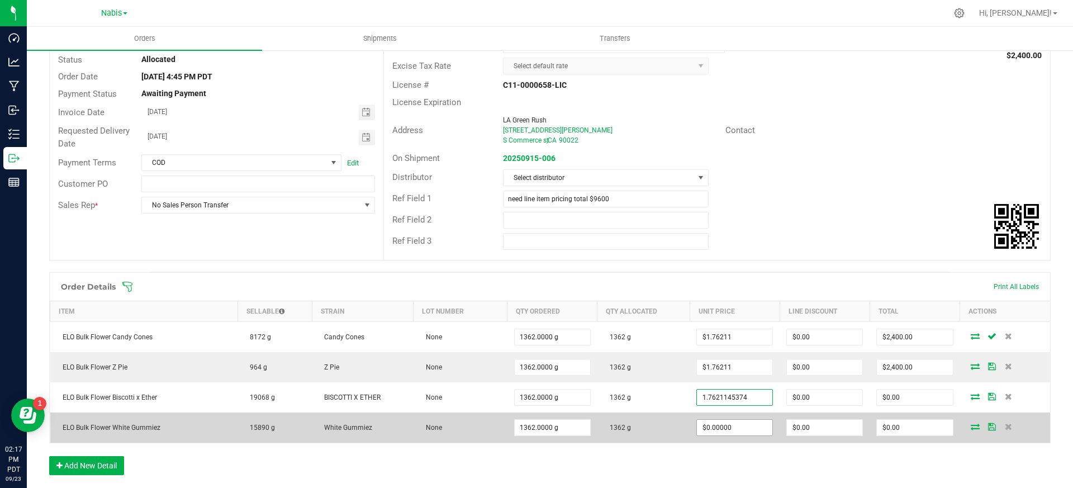
type input "$1.76211"
type input "$2,400.00"
click at [717, 432] on input "0" at bounding box center [734, 428] width 75 height 16
paste input "1.7621145374"
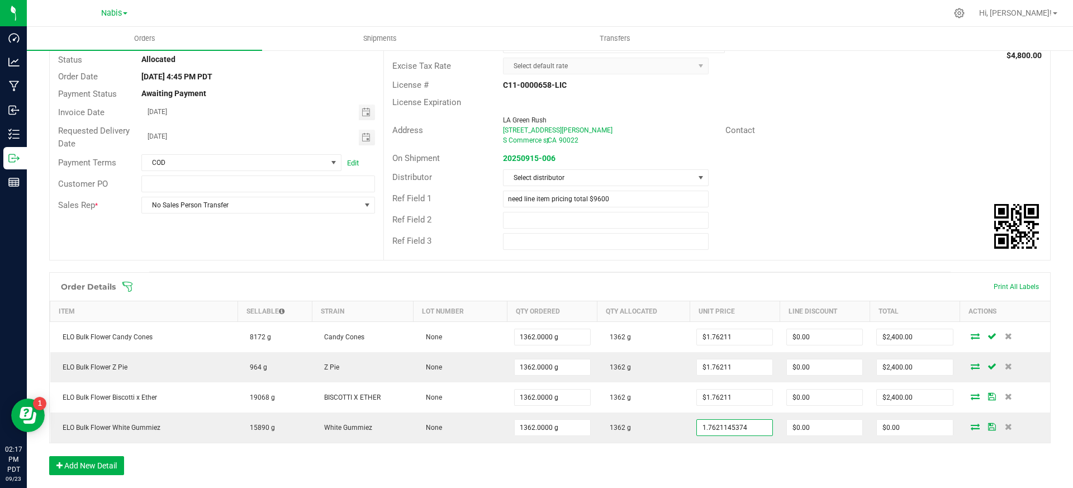
type input "$1.76211"
type input "$2,400.00"
click at [785, 147] on div "Address LA Green Rush [STREET_ADDRESS][PERSON_NAME] Contact" at bounding box center [717, 130] width 666 height 39
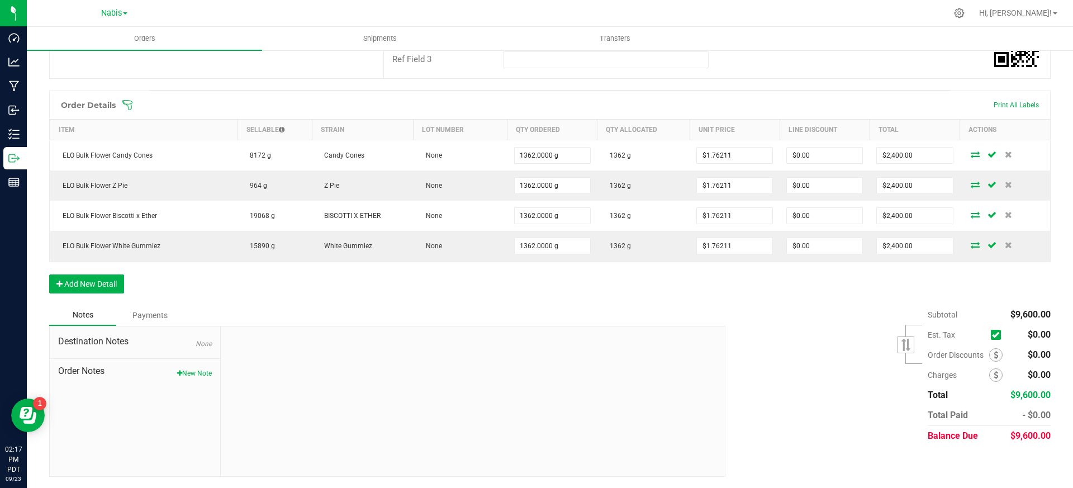
scroll to position [0, 0]
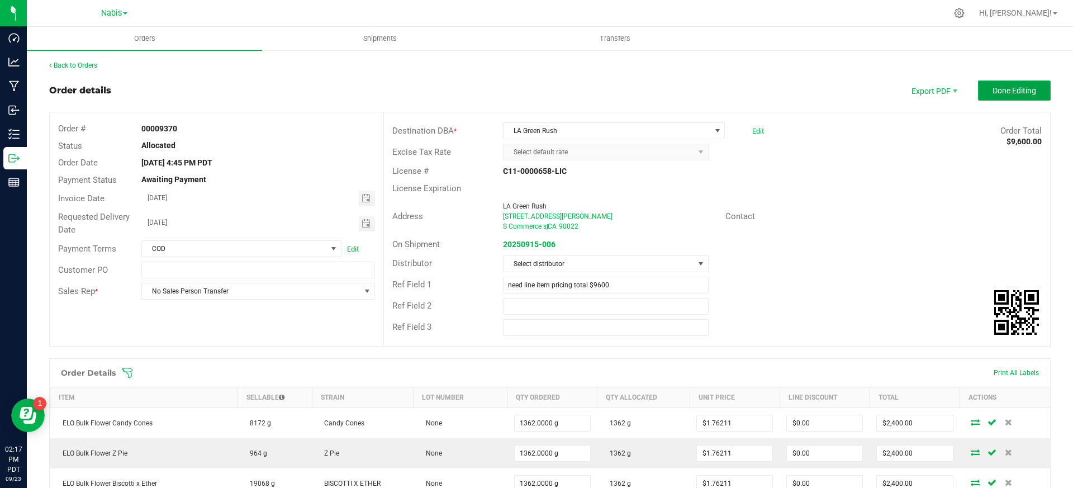
click at [1000, 88] on span "Done Editing" at bounding box center [1014, 90] width 44 height 9
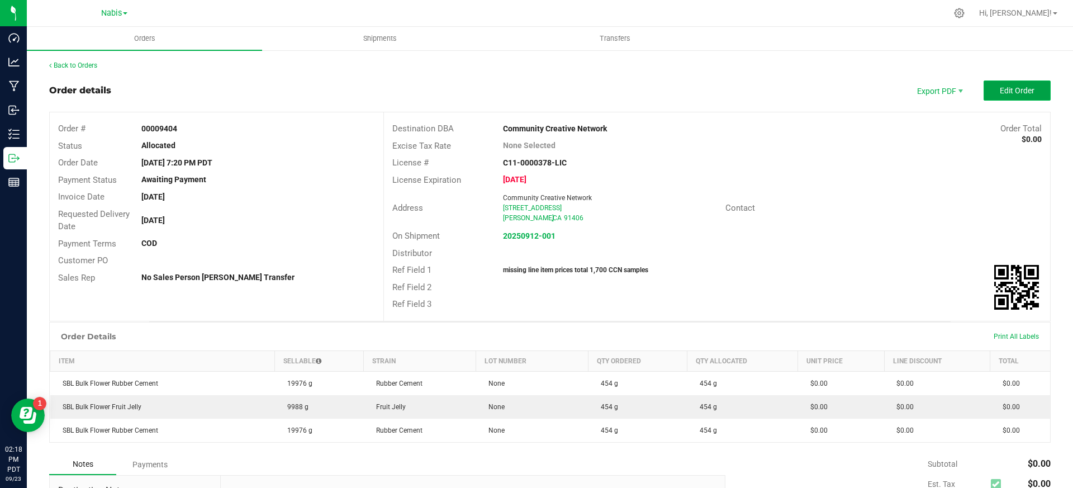
click at [1000, 89] on span "Edit Order" at bounding box center [1017, 90] width 35 height 9
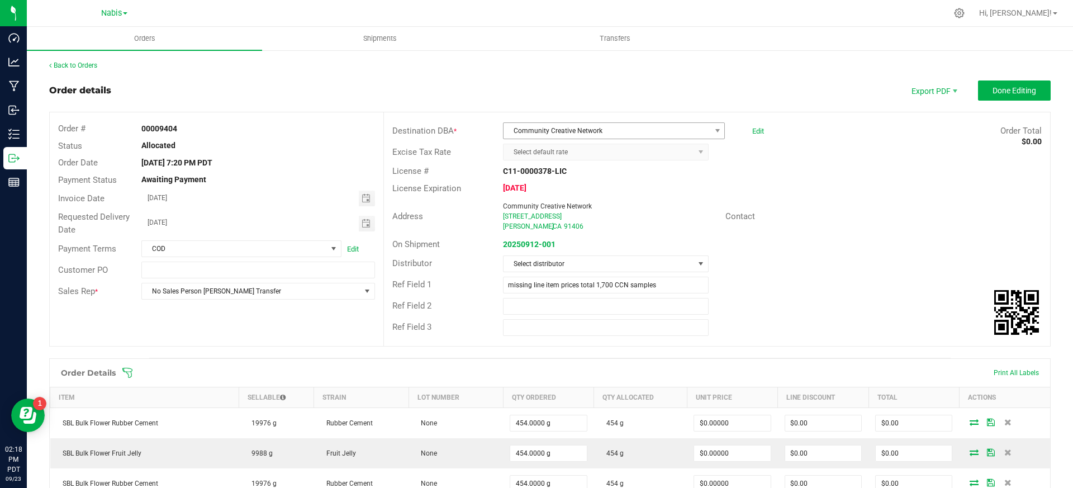
scroll to position [205, 0]
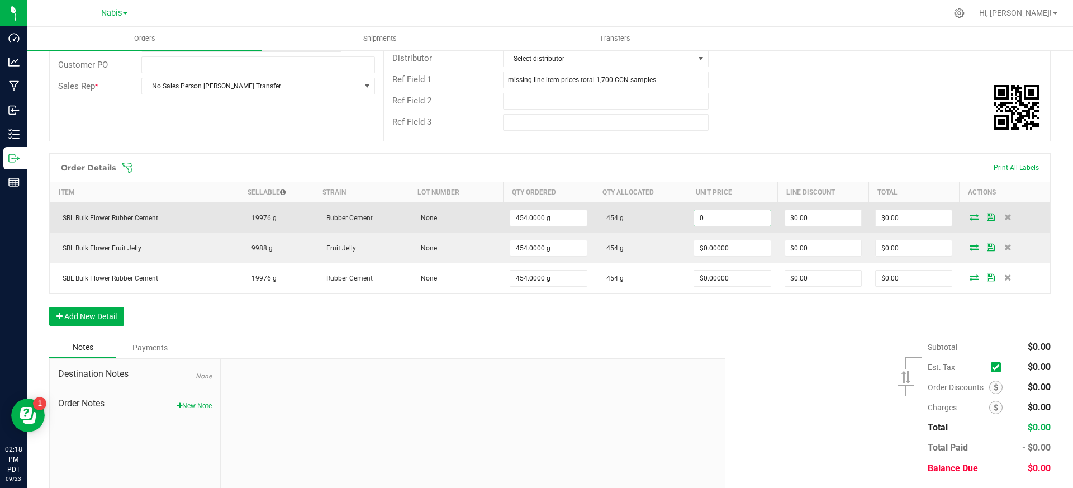
click at [740, 222] on input "0" at bounding box center [732, 218] width 76 height 16
paste input ".9911894273"
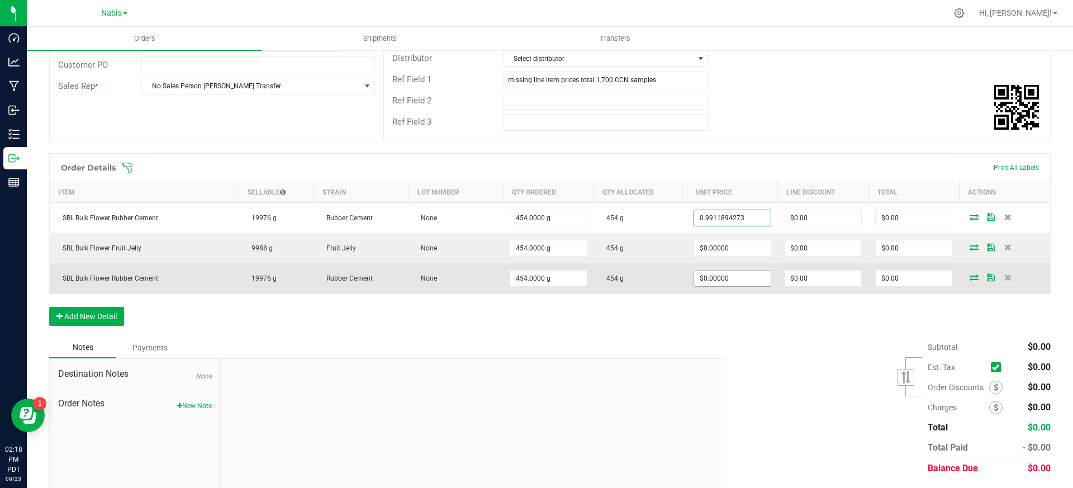
type input "$0.99119"
type input "$450.00"
click at [762, 278] on input "0" at bounding box center [732, 278] width 76 height 16
paste input ".9911894273"
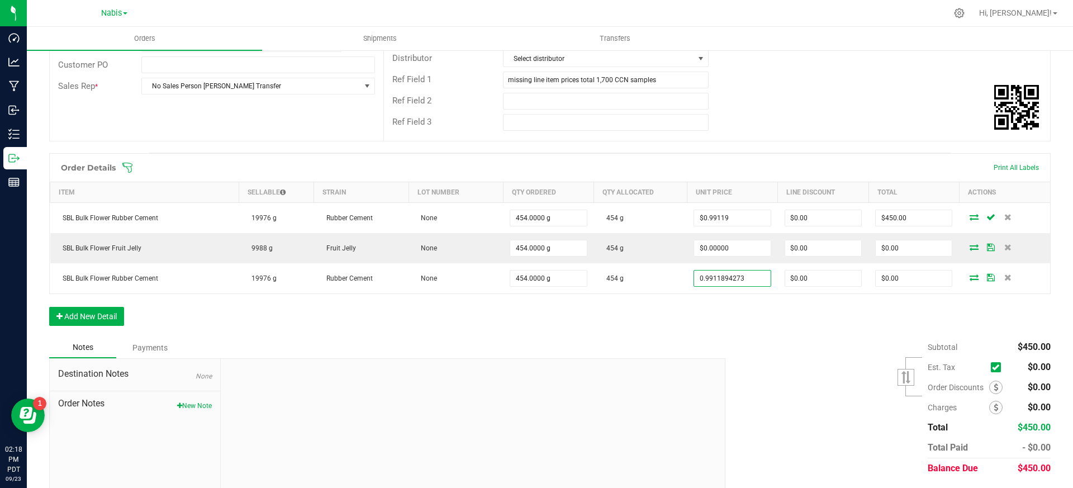
type input "$0.99119"
type input "$450.00"
click at [731, 317] on div "Order Details Print All Labels Item Sellable Strain Lot Number Qty Ordered Qty …" at bounding box center [549, 245] width 1001 height 184
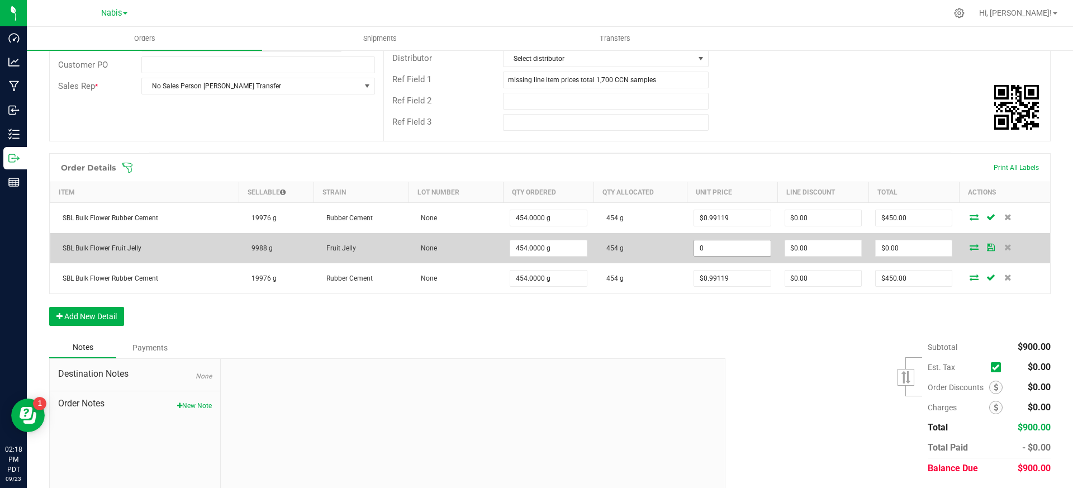
click at [729, 249] on input "0" at bounding box center [732, 248] width 76 height 16
paste input "1.7621145374"
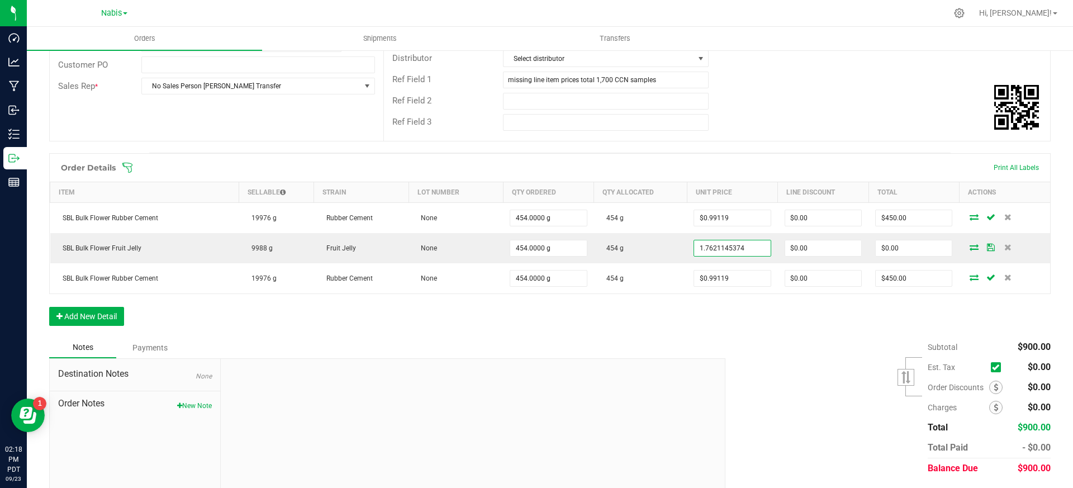
type input "$1.76211"
type input "$800.00"
click at [745, 321] on div "Order Details Print All Labels Item Sellable Strain Lot Number Qty Ordered Qty …" at bounding box center [549, 245] width 1001 height 184
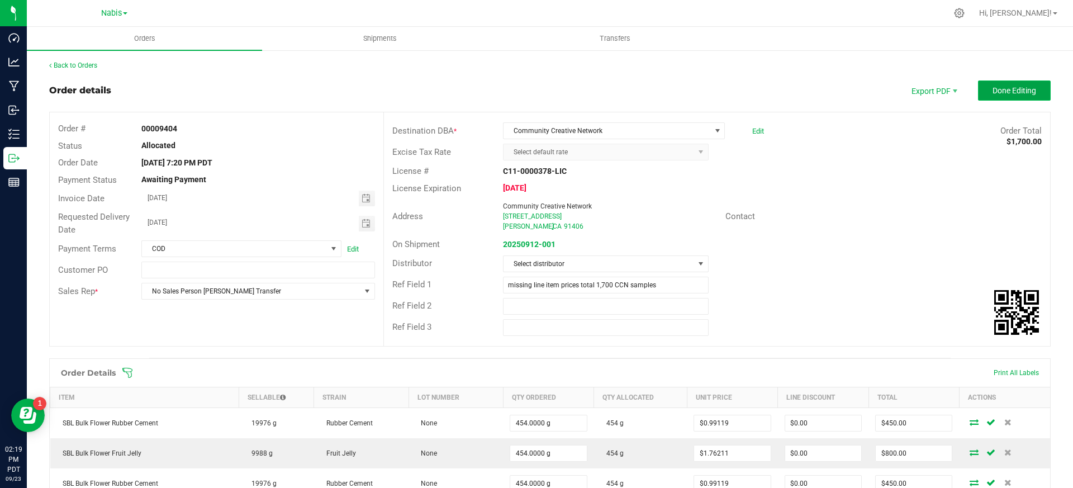
click at [992, 92] on span "Done Editing" at bounding box center [1014, 90] width 44 height 9
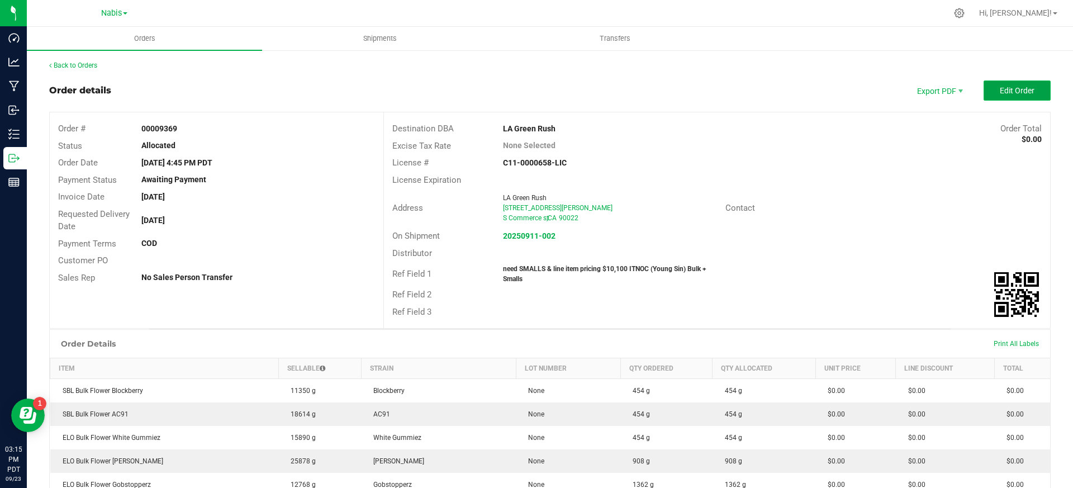
click at [1007, 92] on span "Edit Order" at bounding box center [1017, 90] width 35 height 9
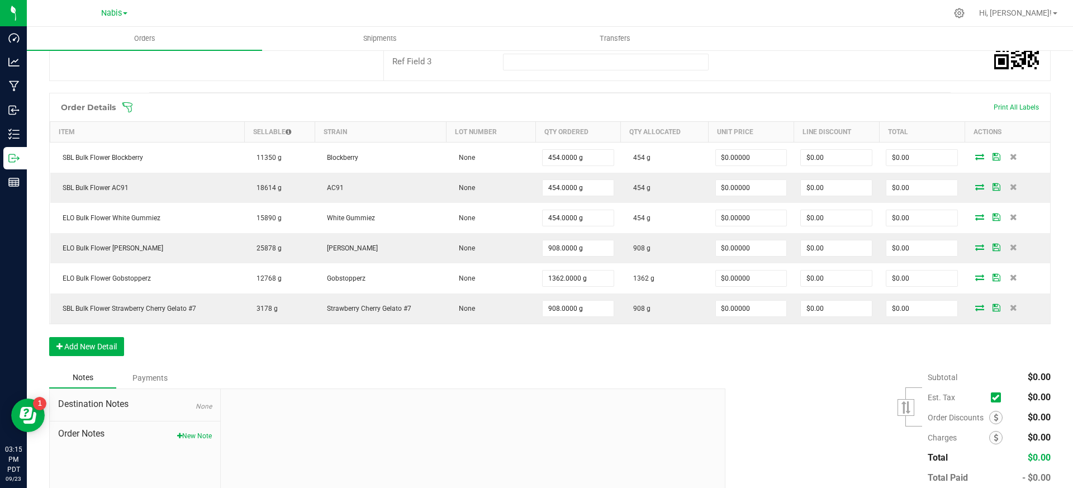
scroll to position [328, 0]
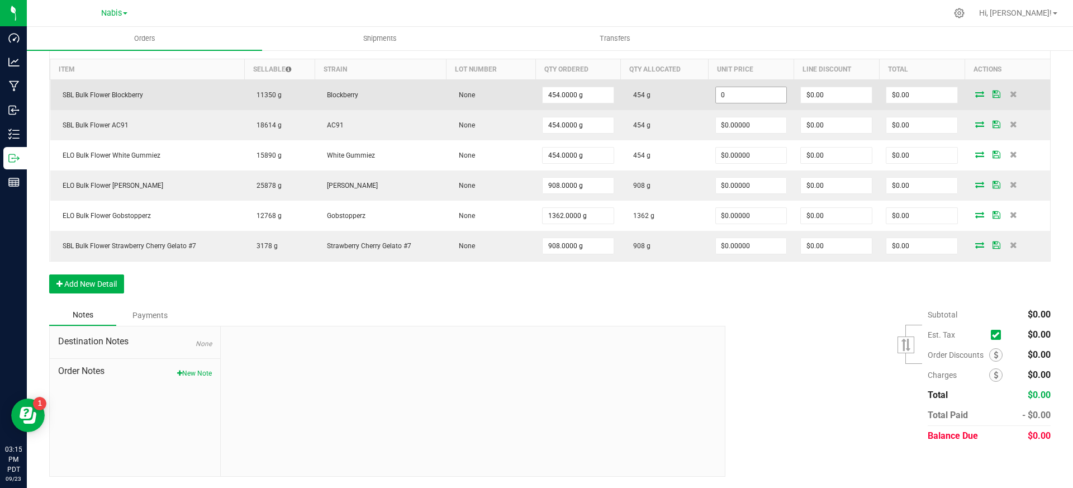
click at [737, 92] on input "0" at bounding box center [751, 95] width 71 height 16
paste input "1.762114537"
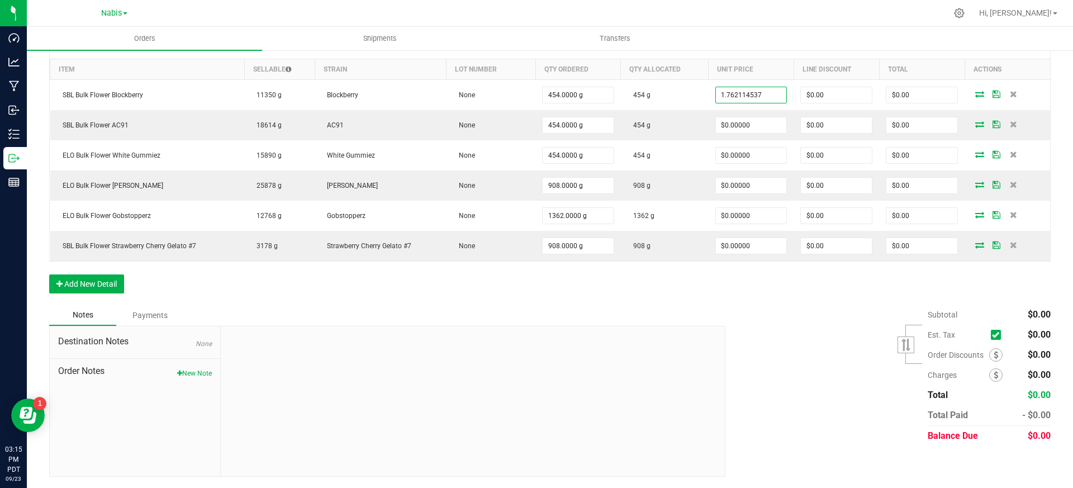
type input "$1.76211"
type input "$800.00"
click at [773, 41] on ul "Orders Shipments Transfers" at bounding box center [563, 39] width 1073 height 24
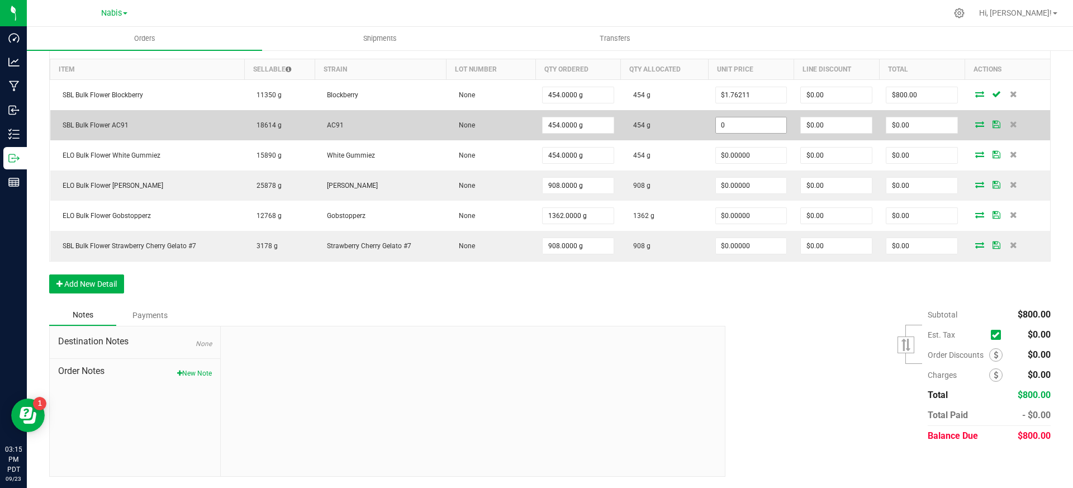
click at [746, 129] on input "0" at bounding box center [751, 125] width 71 height 16
paste input "1.651982379"
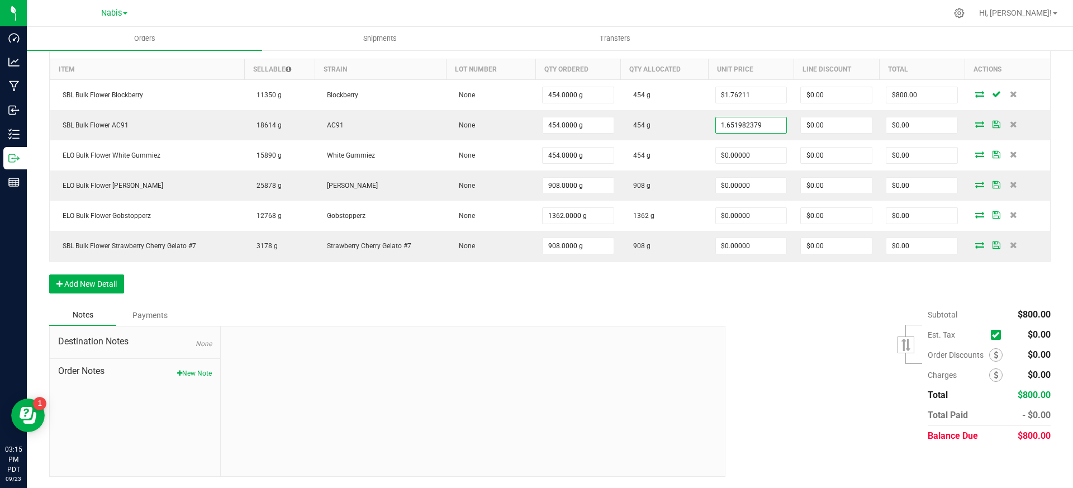
type input "$1.65198"
type input "$750.00"
click at [784, 437] on div "Subtotal $800.00 Est. Tax" at bounding box center [884, 374] width 334 height 141
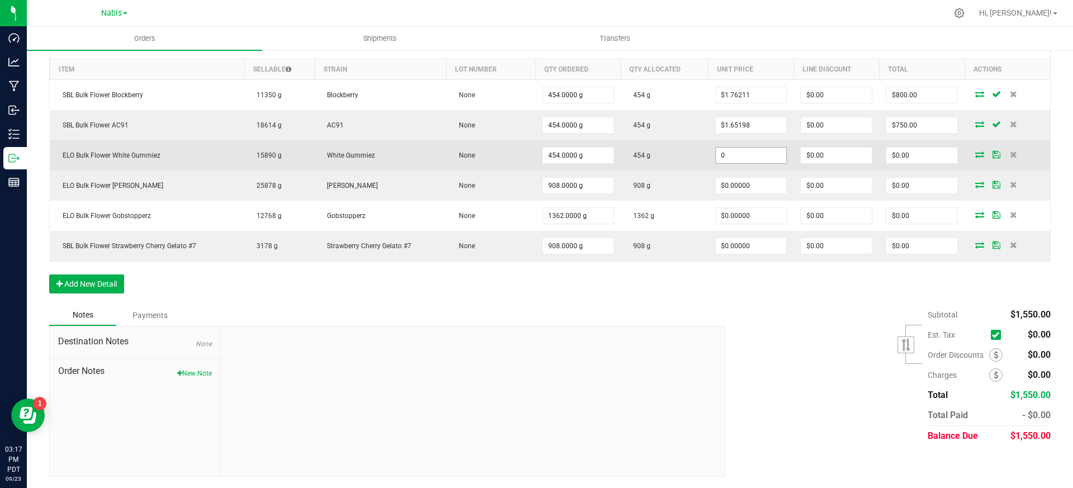
click at [743, 150] on input "0" at bounding box center [751, 155] width 71 height 16
paste input "1.762114537"
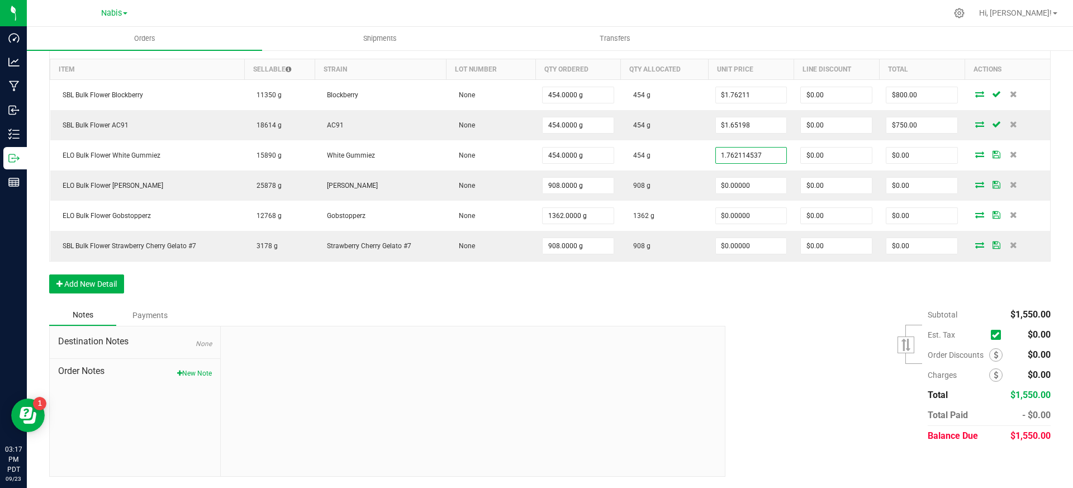
type input "$1.76211"
type input "$800.00"
click at [763, 384] on div "Subtotal $1,550.00 Est. Tax" at bounding box center [884, 374] width 334 height 141
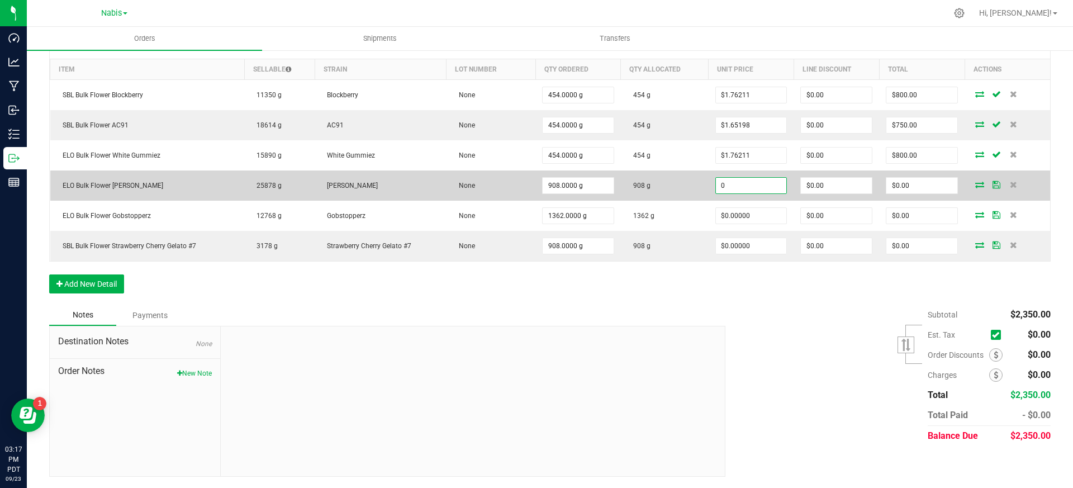
click at [758, 183] on input "0" at bounding box center [751, 186] width 71 height 16
paste input "2.202643172"
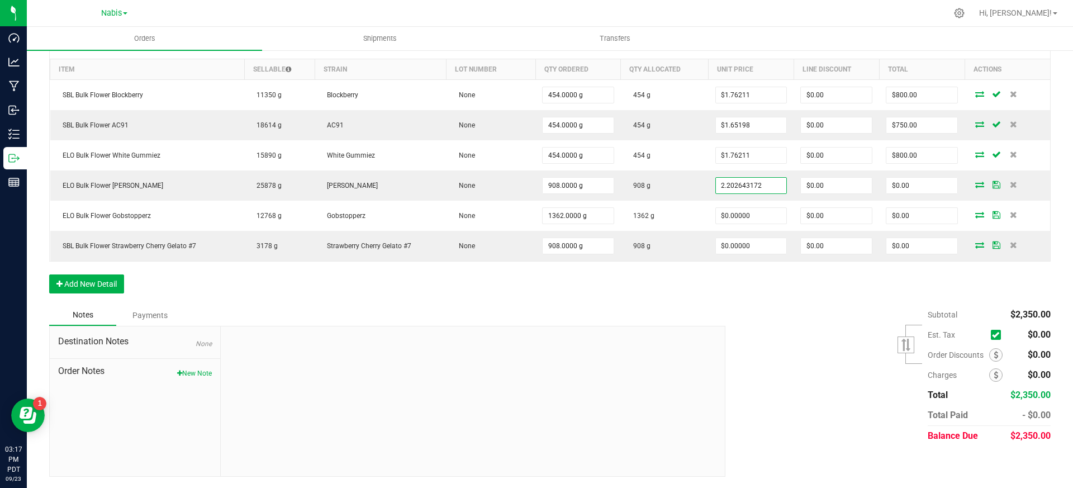
type input "$2.20264"
type input "$2,000.00"
click at [730, 363] on div "Subtotal $2,350.00 Est. Tax" at bounding box center [884, 374] width 334 height 141
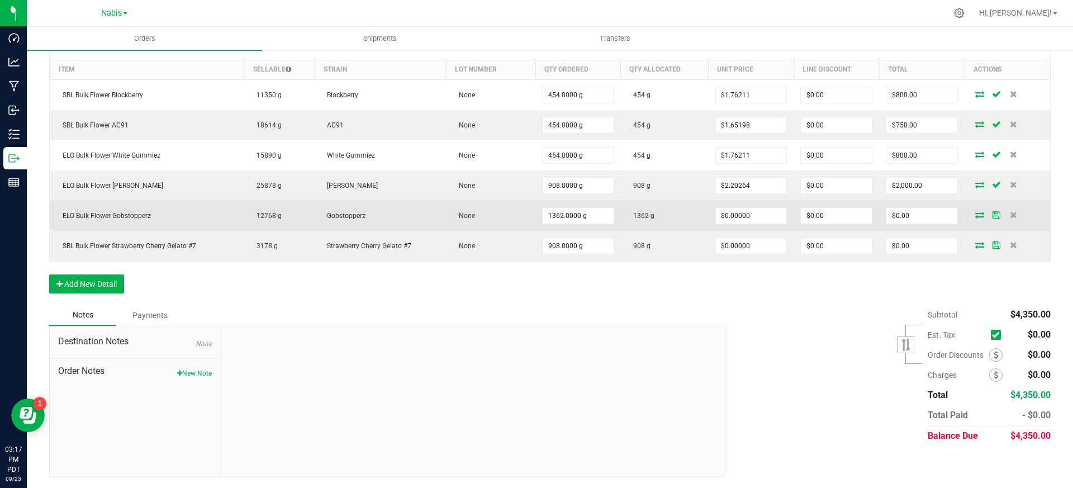
click at [750, 203] on td "$0.00000" at bounding box center [750, 216] width 85 height 30
click at [741, 220] on input "0" at bounding box center [751, 216] width 71 height 16
paste input "1.982378855"
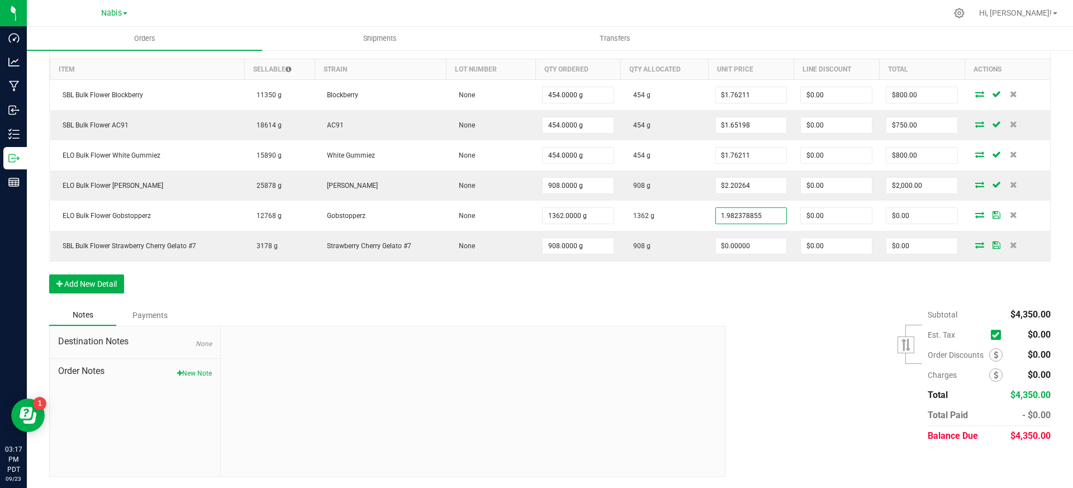
type input "$1.98238"
type input "$2,700.00"
click at [731, 294] on div "Order Details Print All Labels Item Sellable Strain Lot Number Qty Ordered Qty …" at bounding box center [549, 167] width 1001 height 274
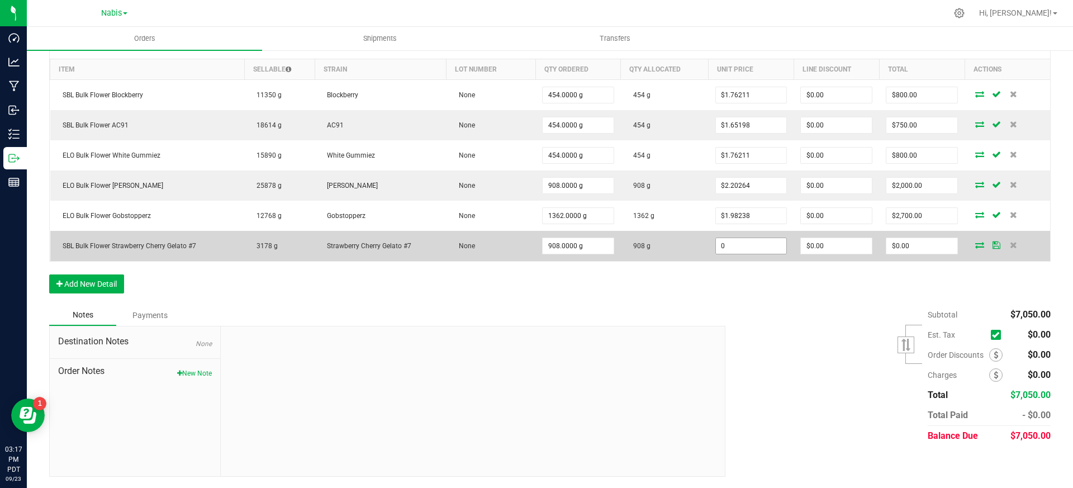
click at [734, 242] on input "0" at bounding box center [751, 246] width 71 height 16
paste input "1.982378855"
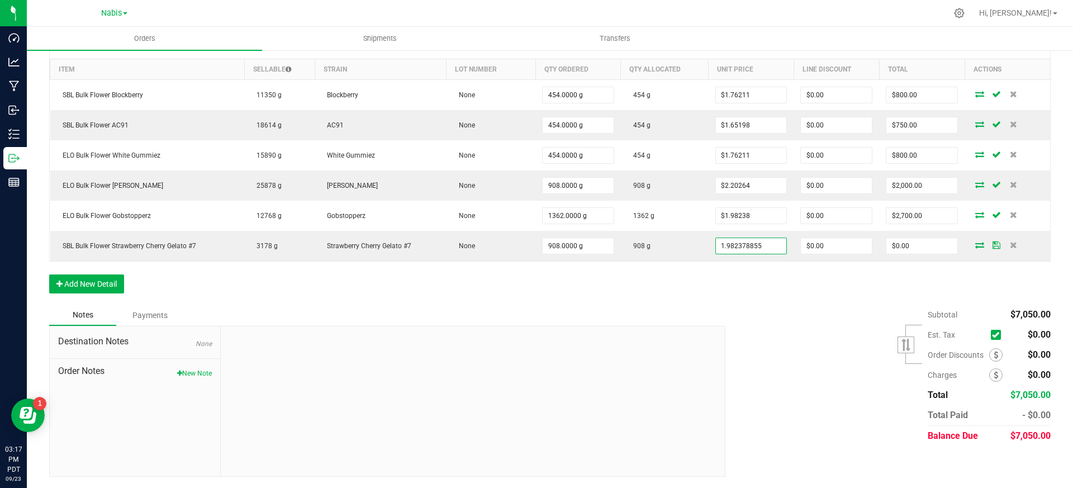
type input "$1.98238"
type input "$1,800.00"
click at [728, 297] on div "Order Details Print All Labels Item Sellable Strain Lot Number Qty Ordered Qty …" at bounding box center [549, 167] width 1001 height 274
click at [189, 364] on span "Order Notes" at bounding box center [135, 370] width 154 height 13
click at [188, 369] on button "New Note" at bounding box center [194, 373] width 35 height 10
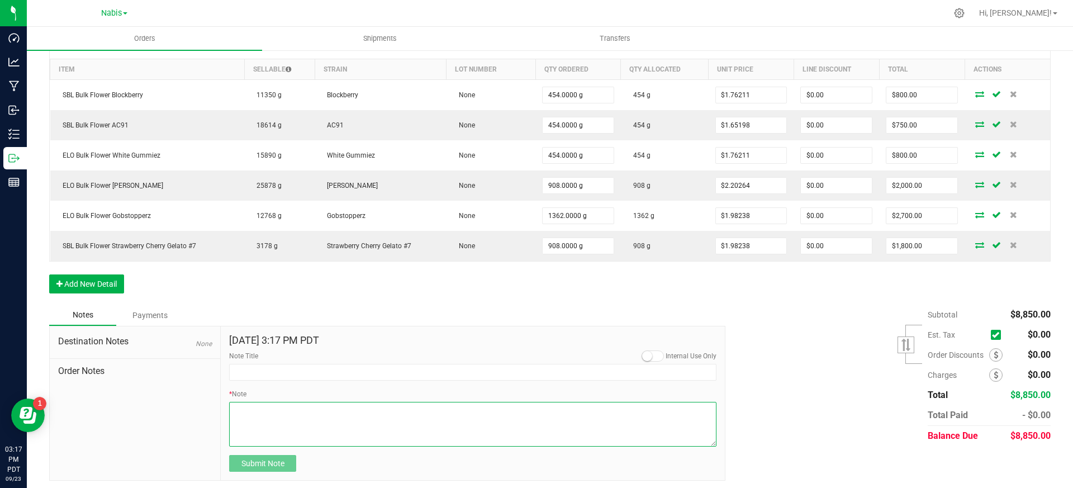
click at [277, 425] on textarea "* Note" at bounding box center [472, 424] width 487 height 45
click at [96, 284] on button "Add New Detail" at bounding box center [86, 283] width 75 height 19
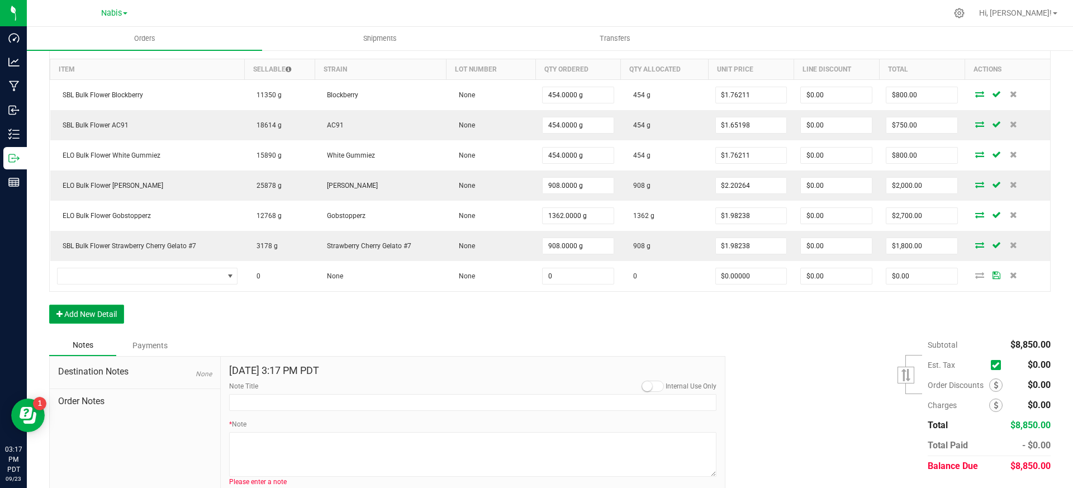
click at [93, 306] on button "Add New Detail" at bounding box center [86, 313] width 75 height 19
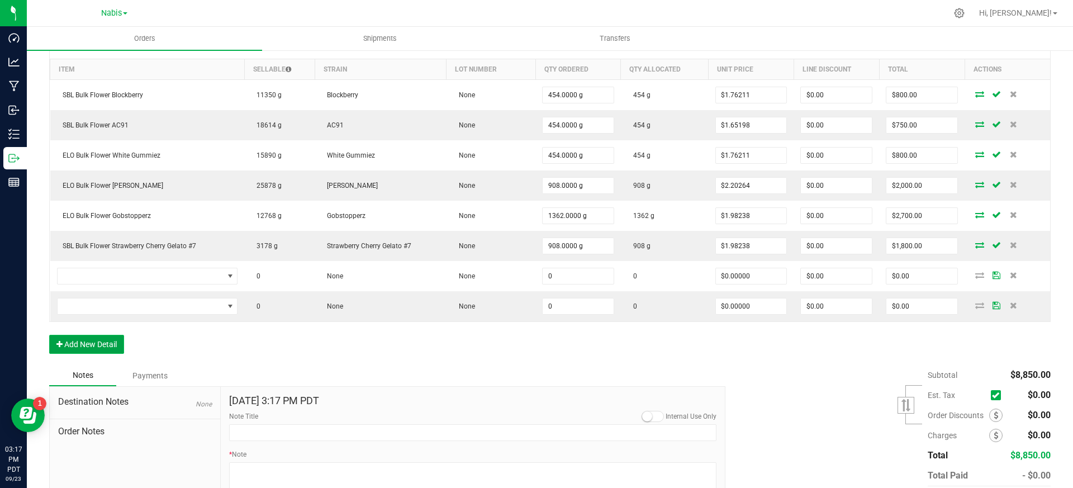
click at [94, 336] on button "Add New Detail" at bounding box center [86, 344] width 75 height 19
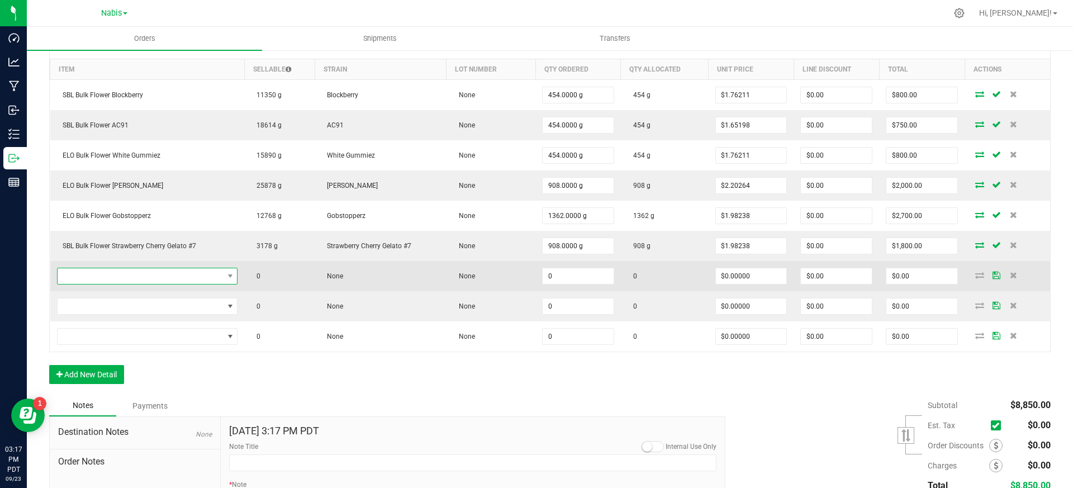
click at [144, 275] on span "NO DATA FOUND" at bounding box center [141, 276] width 166 height 16
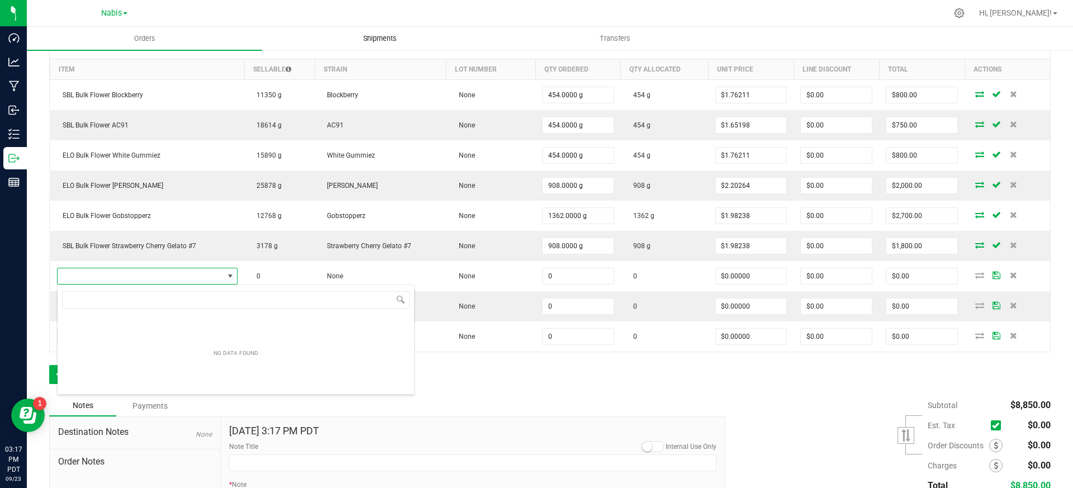
scroll to position [17, 177]
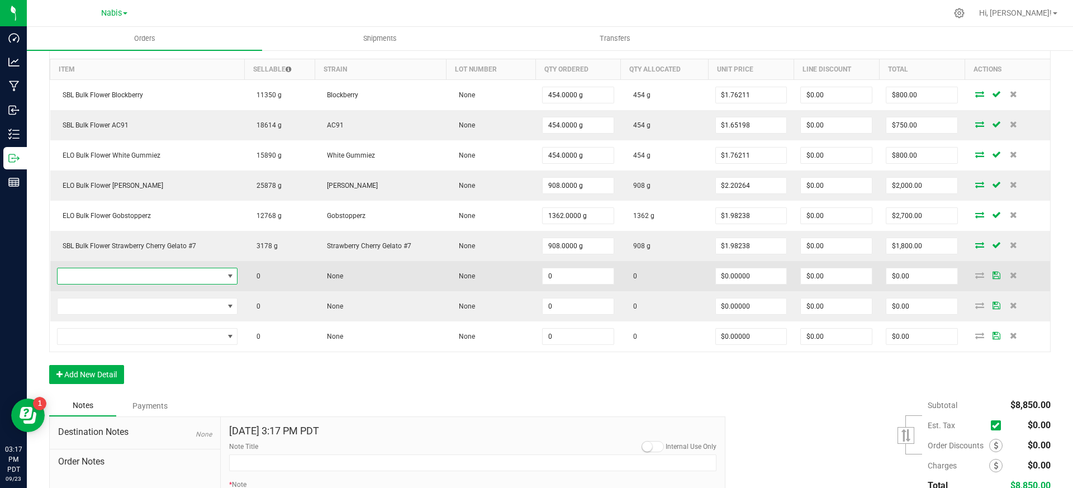
click at [150, 279] on span "NO DATA FOUND" at bounding box center [141, 276] width 166 height 16
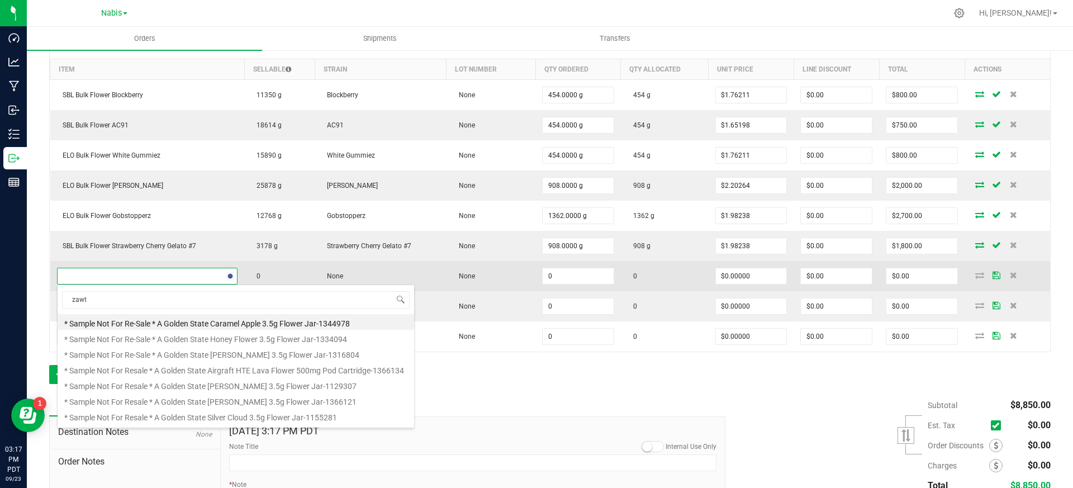
type input "zawtz"
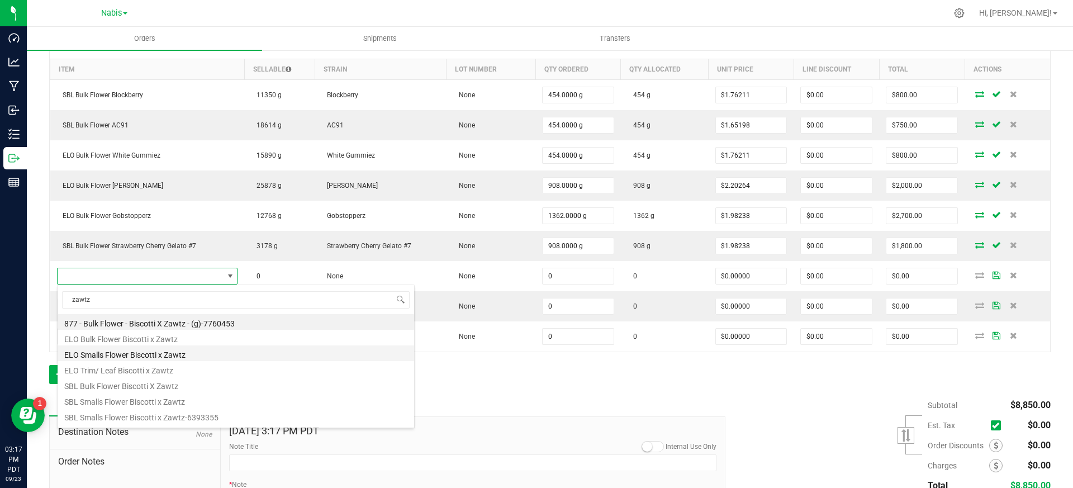
click at [175, 357] on li "ELO Smalls Flower Biscotti x Zawtz" at bounding box center [236, 353] width 356 height 16
type input "0.0000 g"
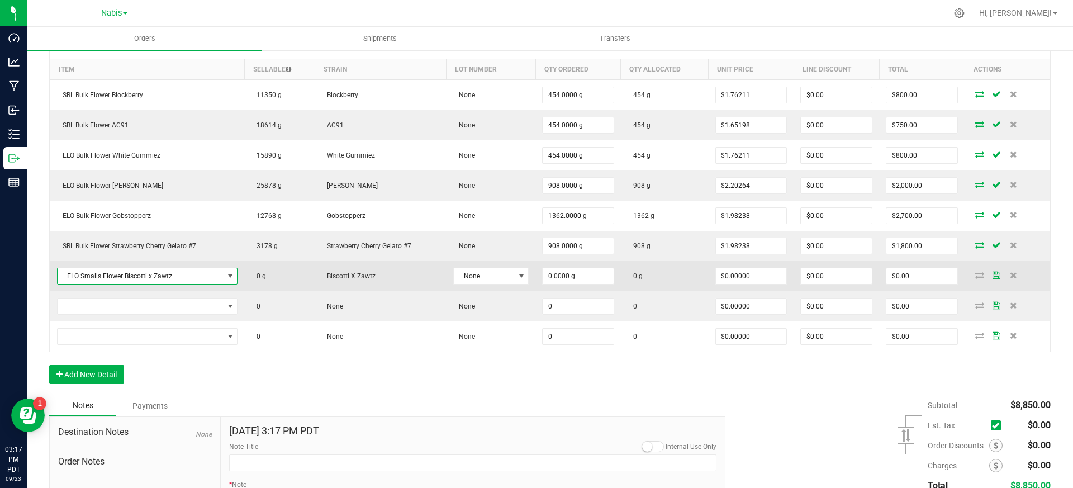
click at [197, 281] on span "ELO Smalls Flower Biscotti x Zawtz" at bounding box center [141, 276] width 166 height 16
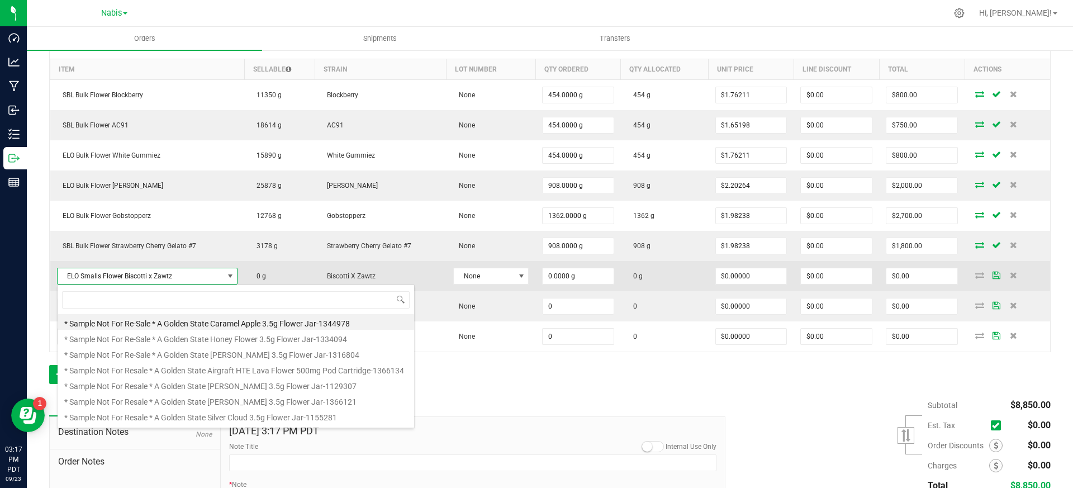
scroll to position [17, 179]
type input "zawtz"
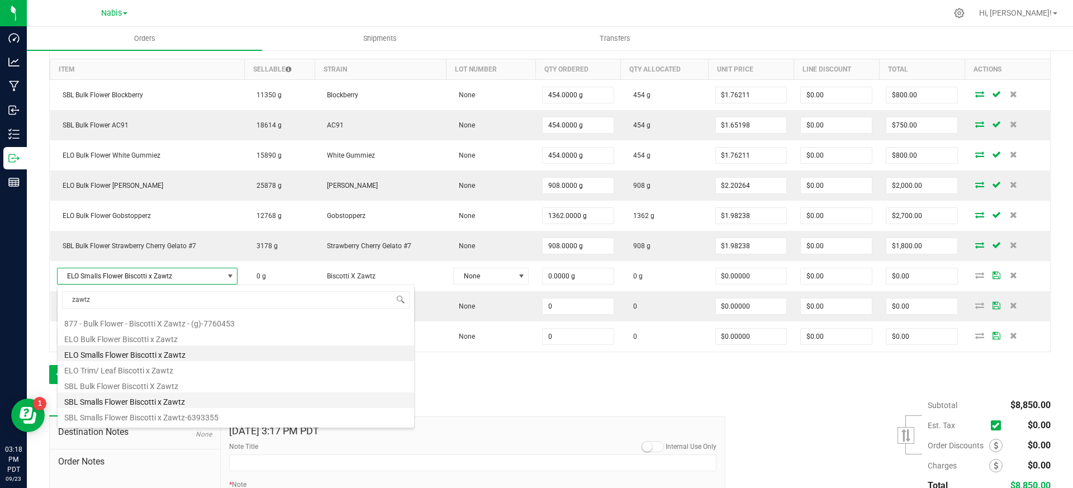
click at [144, 402] on li "SBL Smalls Flower Biscotti x Zawtz" at bounding box center [236, 400] width 356 height 16
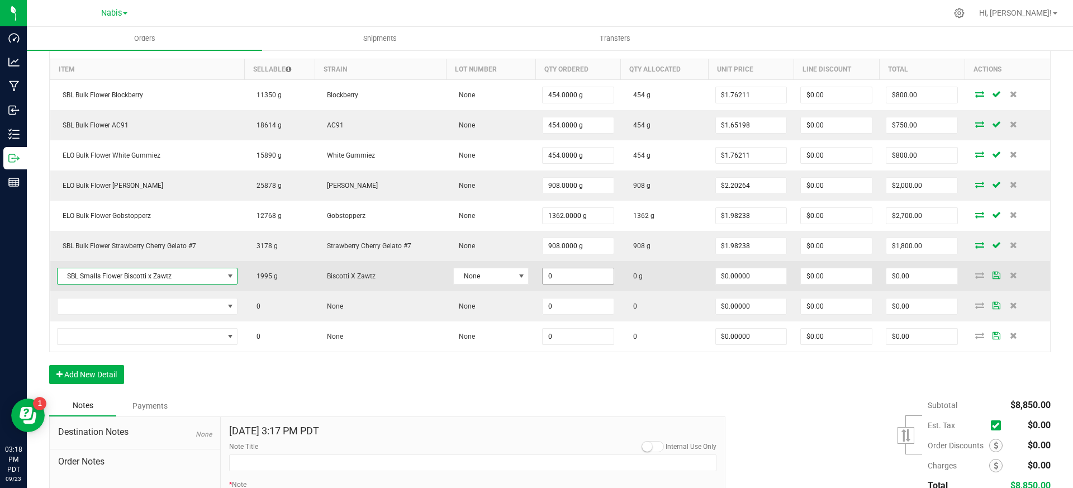
click at [571, 275] on input "0" at bounding box center [577, 276] width 71 height 16
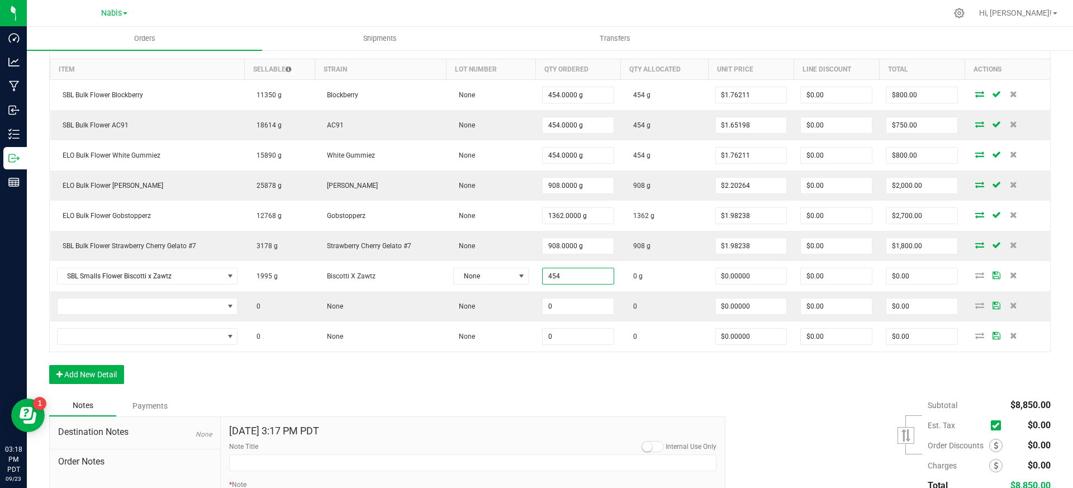
type input "454.0000 g"
click at [540, 405] on div "Notes Payments" at bounding box center [383, 405] width 668 height 21
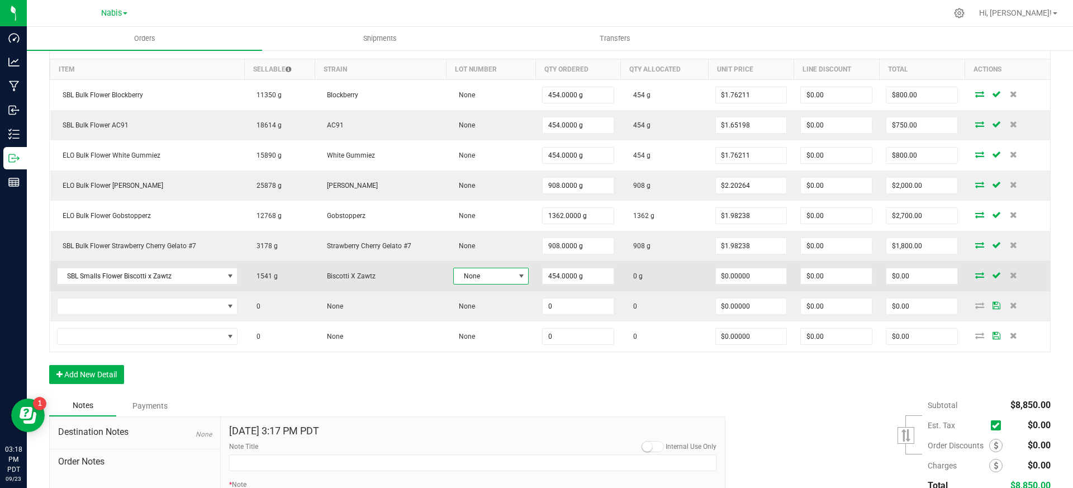
click at [494, 277] on span "None" at bounding box center [484, 276] width 60 height 16
click at [496, 283] on span "None" at bounding box center [484, 276] width 60 height 16
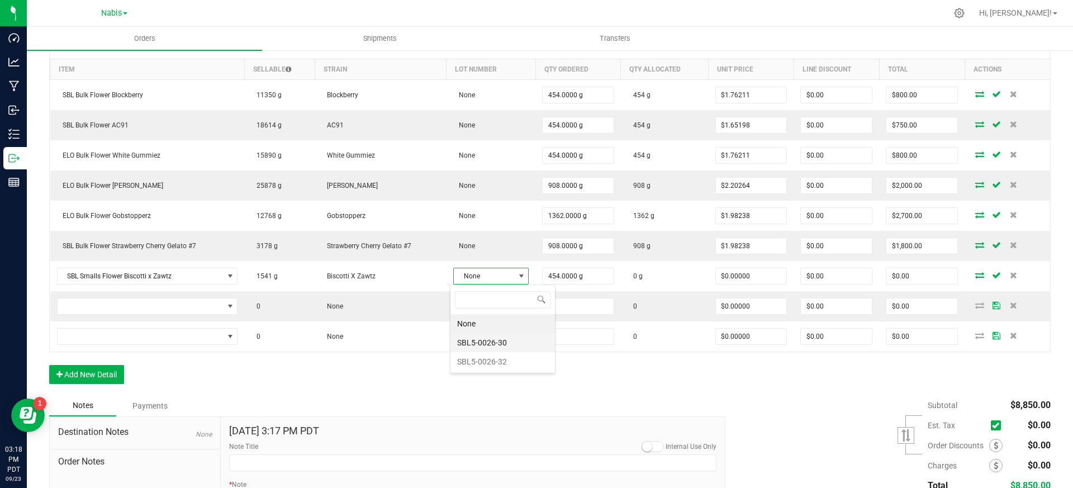
click at [510, 344] on li "SBL5-0026-30" at bounding box center [502, 342] width 104 height 19
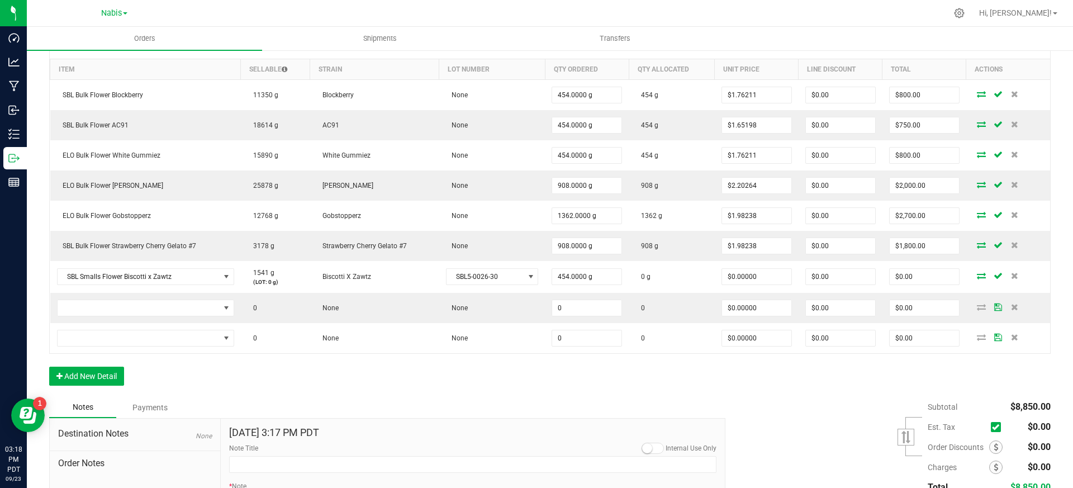
click at [558, 391] on div "Order Details Print All Labels Item Sellable Strain Lot Number Qty Ordered Qty …" at bounding box center [549, 213] width 1001 height 367
click at [499, 389] on div "Order Details Print All Labels Item Sellable Strain Lot Number Qty Ordered Qty …" at bounding box center [549, 213] width 1001 height 367
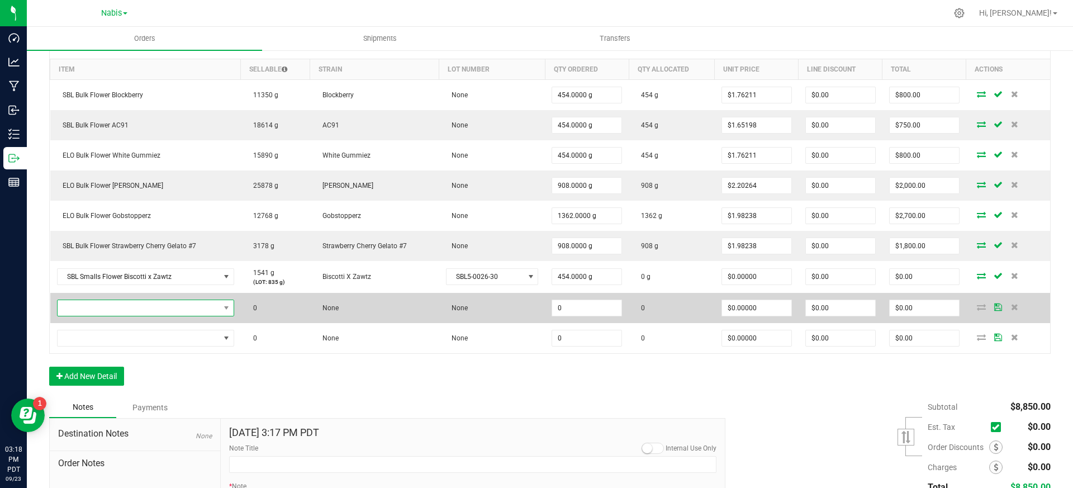
click at [206, 313] on span "NO DATA FOUND" at bounding box center [139, 308] width 162 height 16
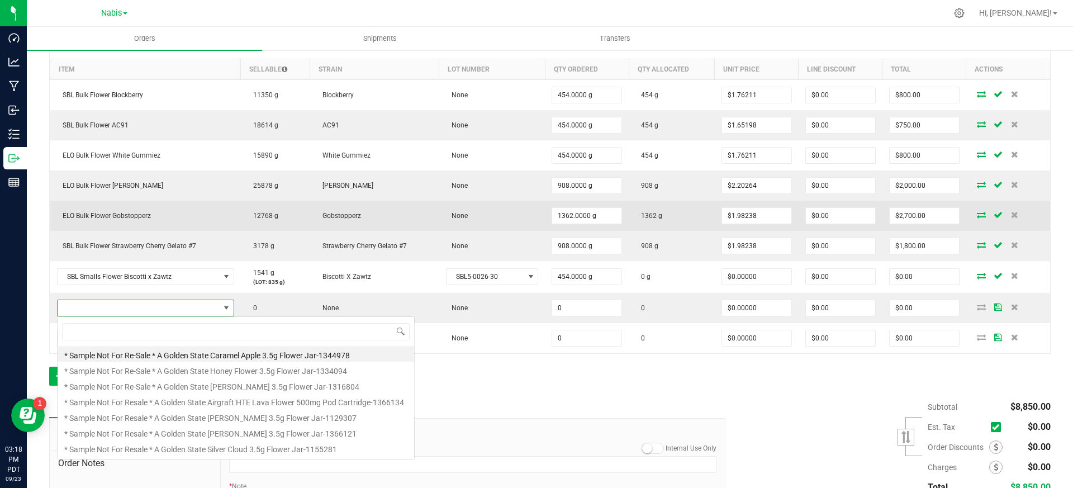
scroll to position [17, 174]
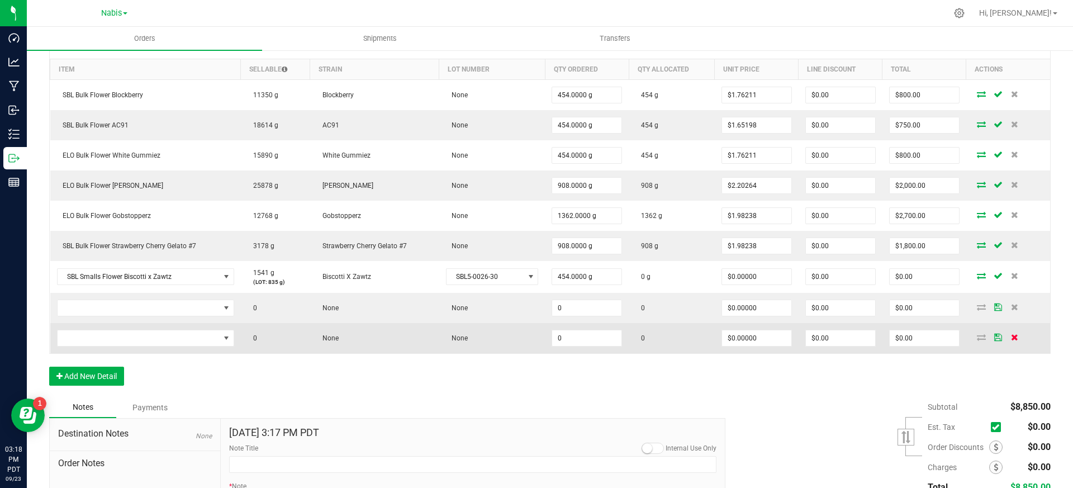
click at [1011, 337] on icon at bounding box center [1014, 337] width 7 height 7
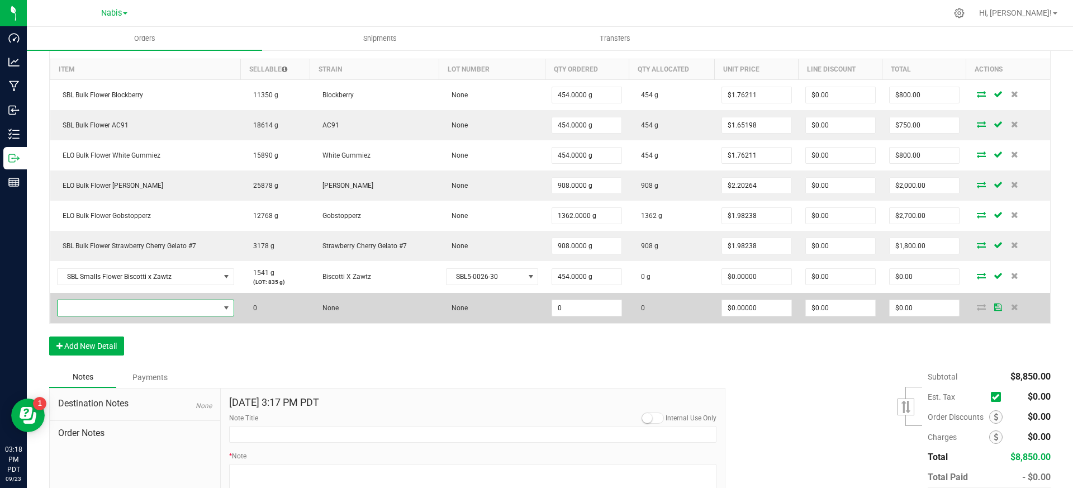
click at [195, 314] on span "NO DATA FOUND" at bounding box center [139, 308] width 162 height 16
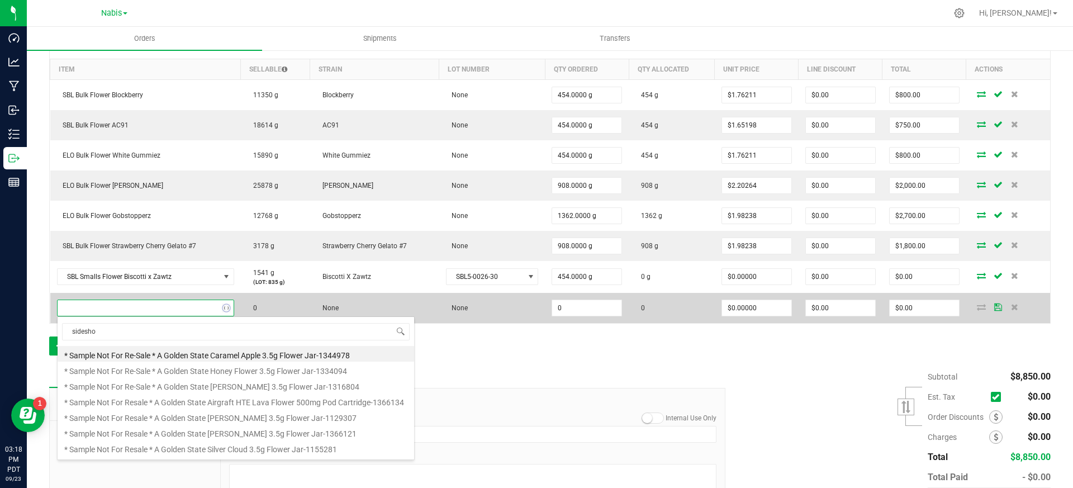
type input "sideshow"
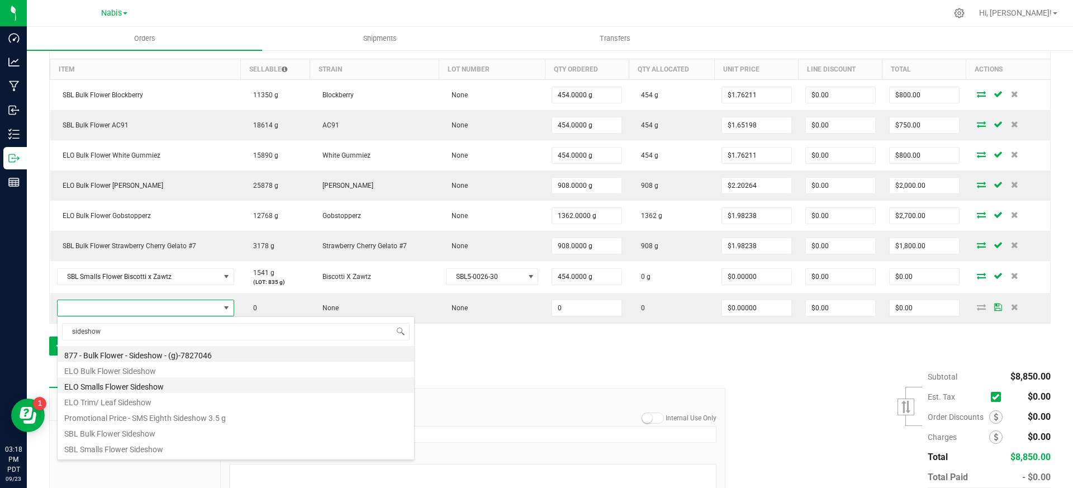
click at [165, 389] on li "ELO Smalls Flower Sideshow" at bounding box center [236, 385] width 356 height 16
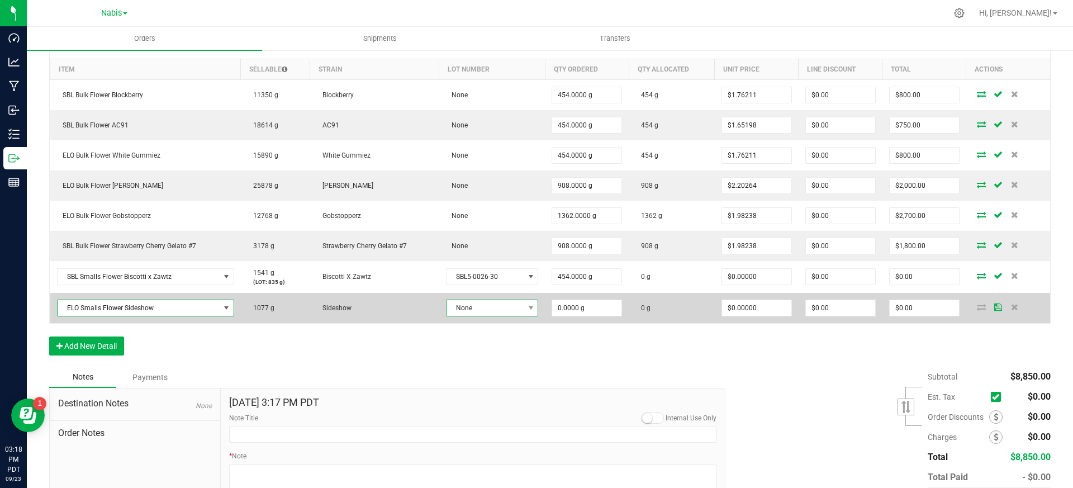
click at [493, 310] on span "None" at bounding box center [484, 308] width 77 height 16
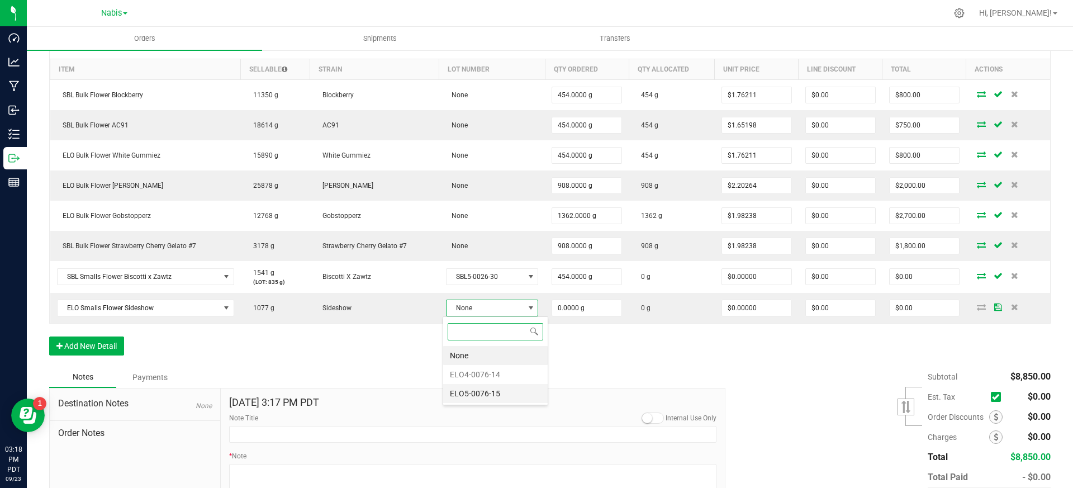
click at [508, 399] on li "ELO5-0076-15" at bounding box center [495, 393] width 104 height 19
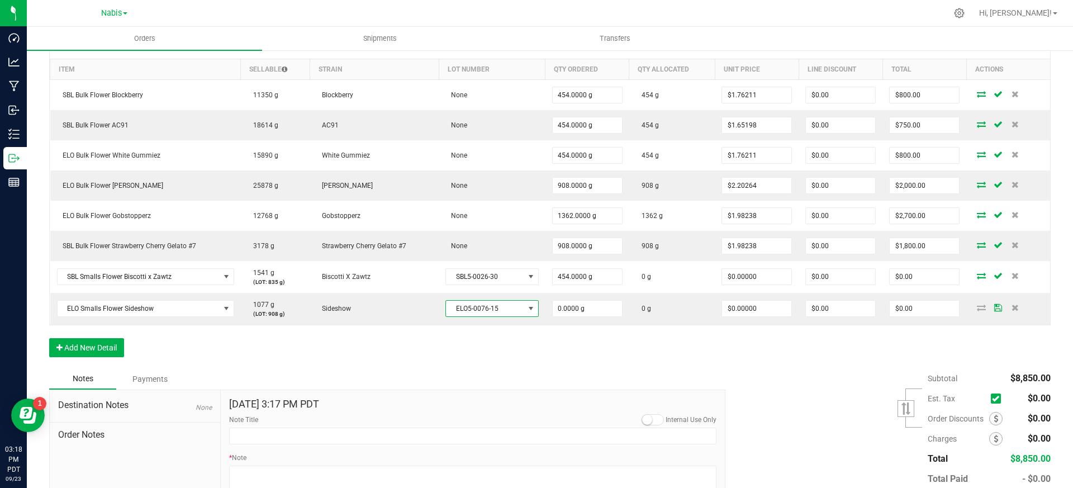
click at [622, 386] on div "Notes Payments" at bounding box center [383, 378] width 668 height 21
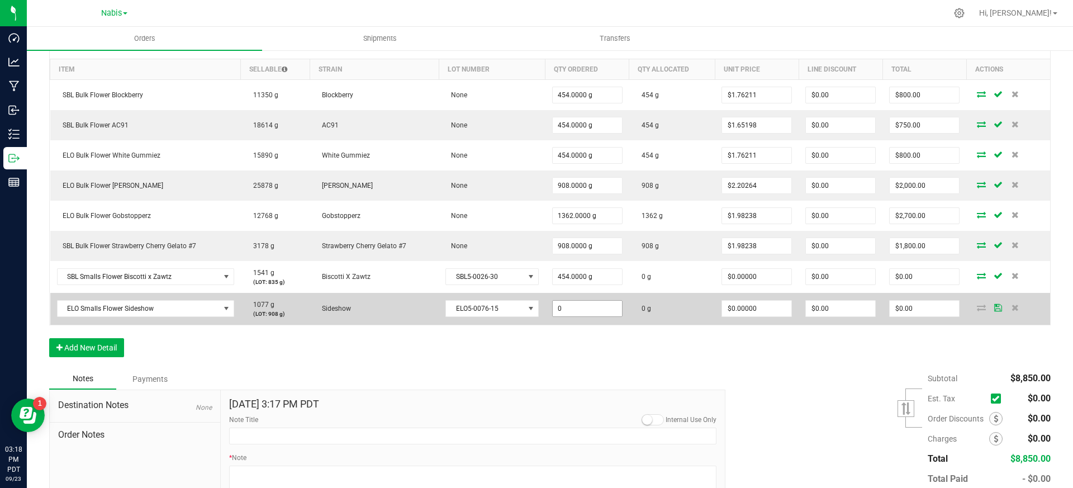
click at [586, 312] on input "0" at bounding box center [587, 309] width 69 height 16
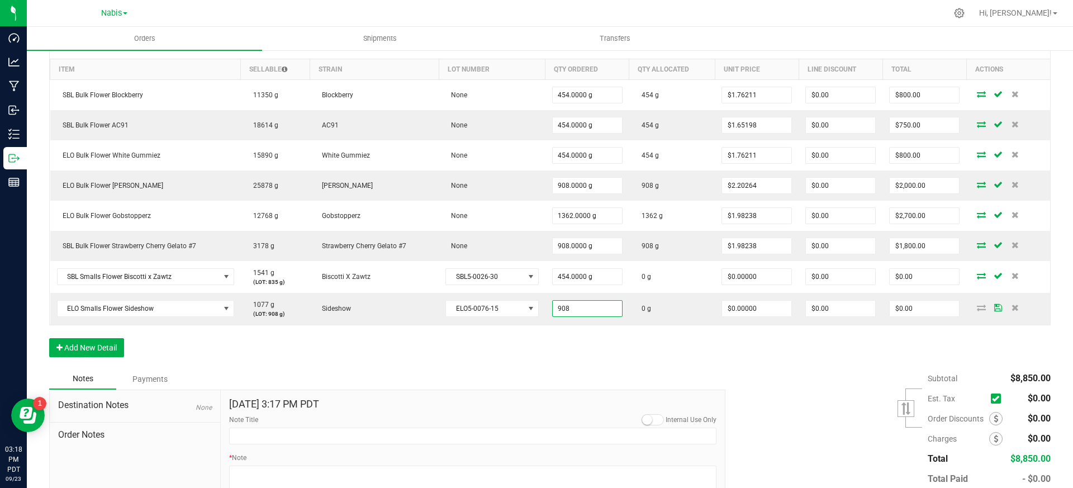
type input "908.0000 g"
click at [599, 358] on div "Order Details Print All Labels Item Sellable Strain Lot Number Qty Ordered Qty …" at bounding box center [549, 199] width 1001 height 338
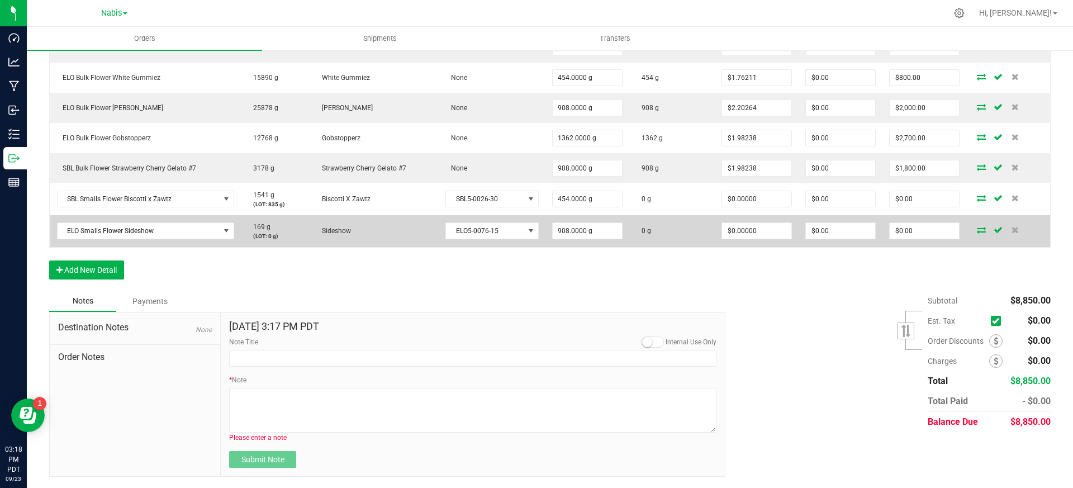
scroll to position [0, 0]
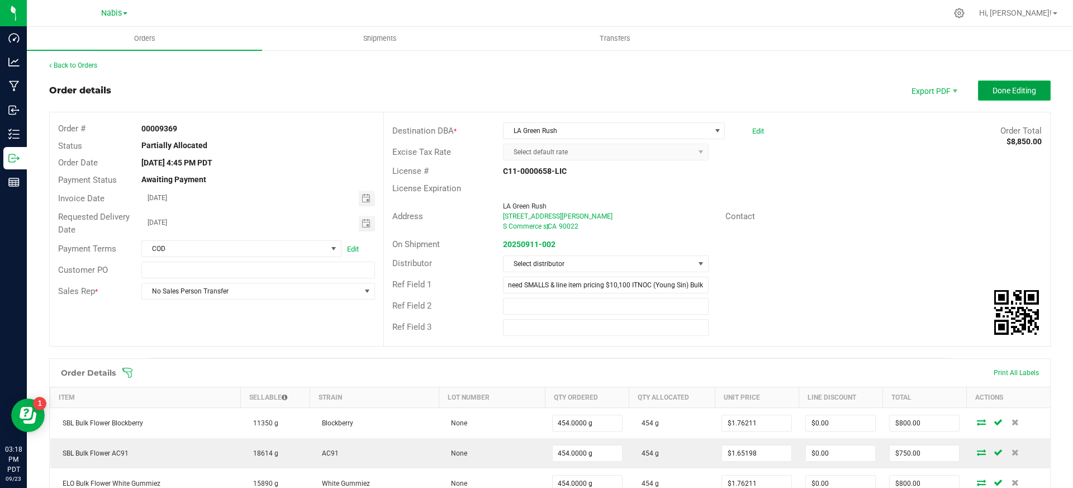
click at [1013, 96] on button "Done Editing" at bounding box center [1014, 90] width 73 height 20
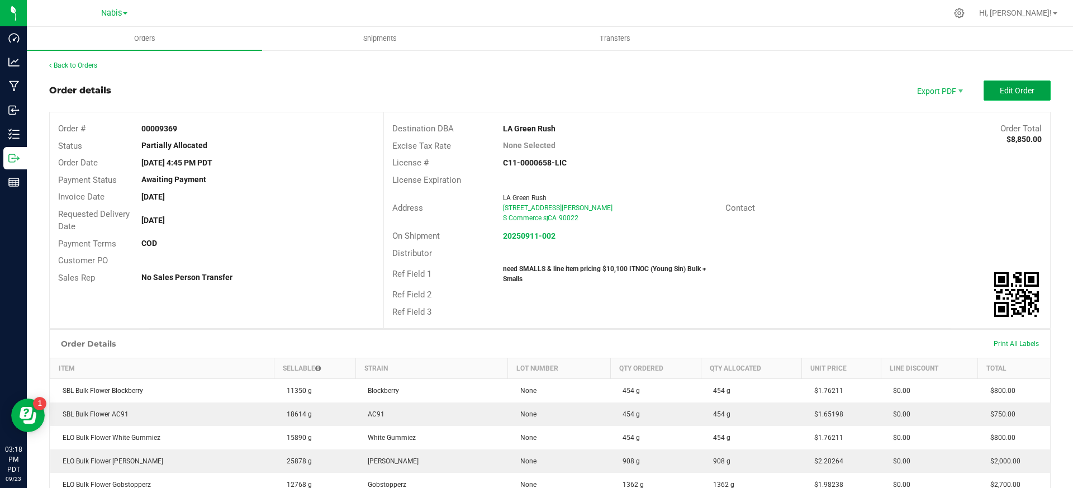
click at [1019, 92] on span "Edit Order" at bounding box center [1017, 90] width 35 height 9
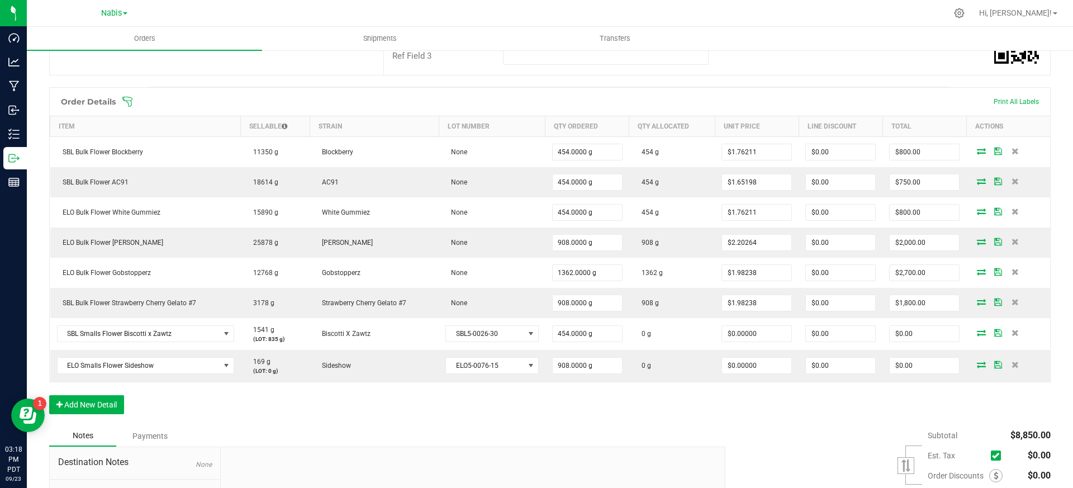
scroll to position [307, 0]
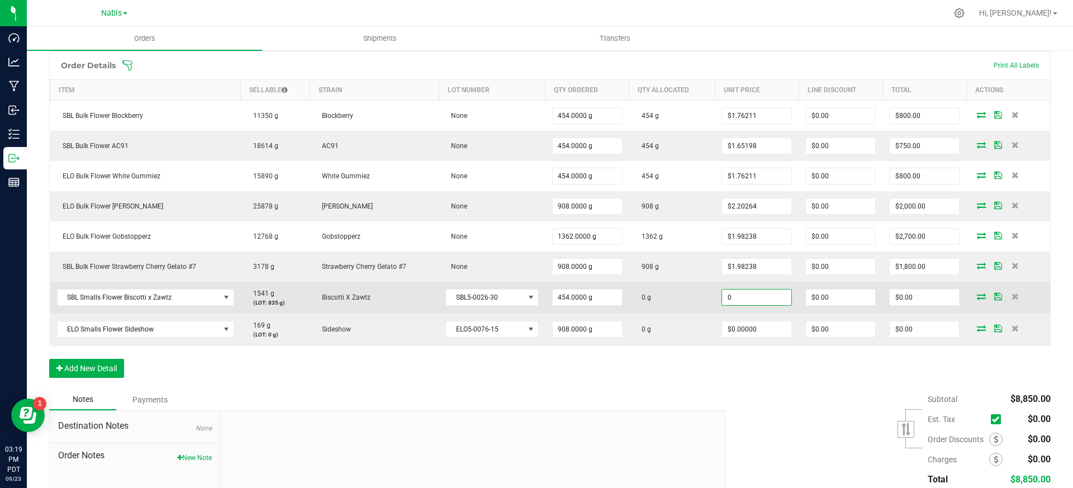
click at [748, 297] on input "0" at bounding box center [756, 297] width 69 height 16
paste input ".7709251101"
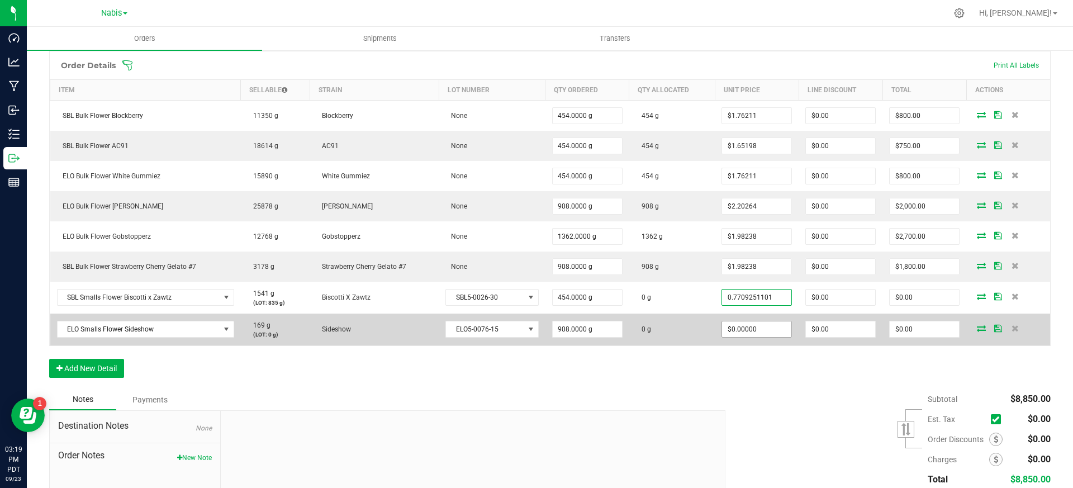
type input "$0.77093"
type input "$350.00"
click at [749, 331] on input "0" at bounding box center [756, 329] width 69 height 16
paste input ".7709251101"
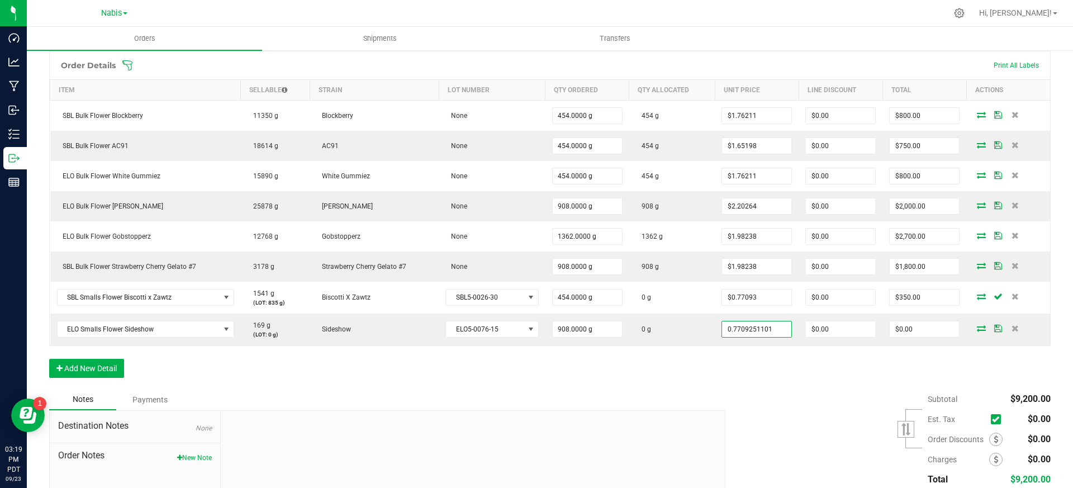
type input "$0.77093"
type input "$700.00"
click at [741, 405] on div "Subtotal $9,200.00 Est. Tax" at bounding box center [884, 459] width 334 height 141
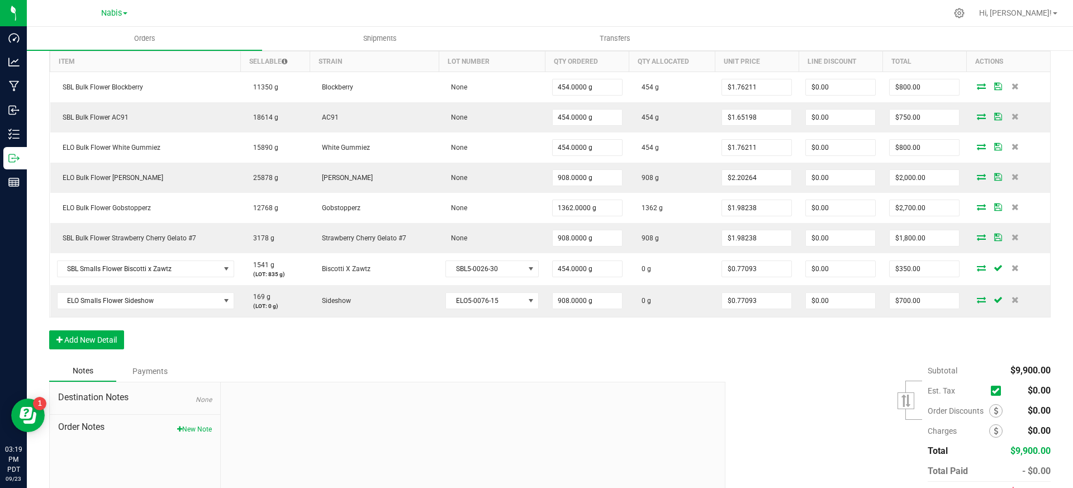
scroll to position [329, 0]
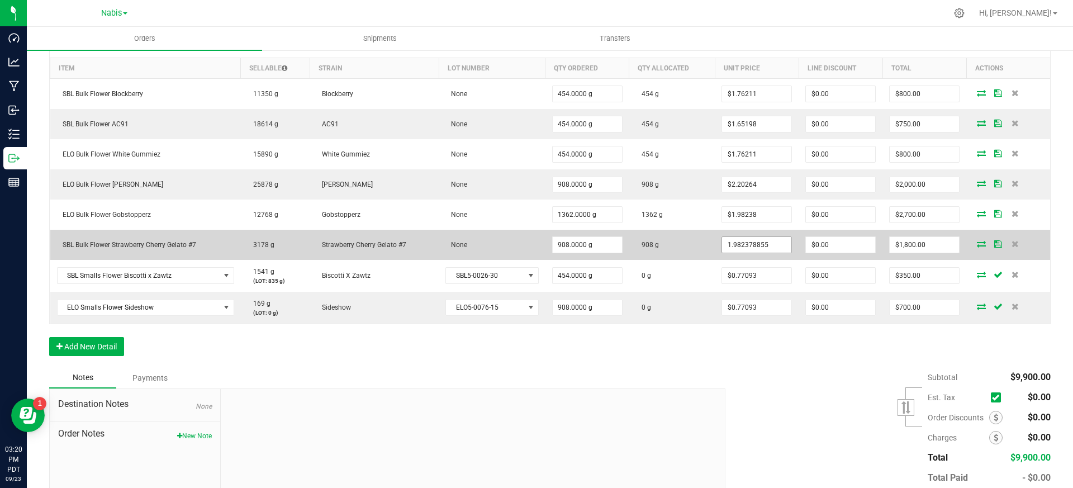
click at [739, 241] on input "1.982378855" at bounding box center [756, 245] width 69 height 16
paste input "872246696"
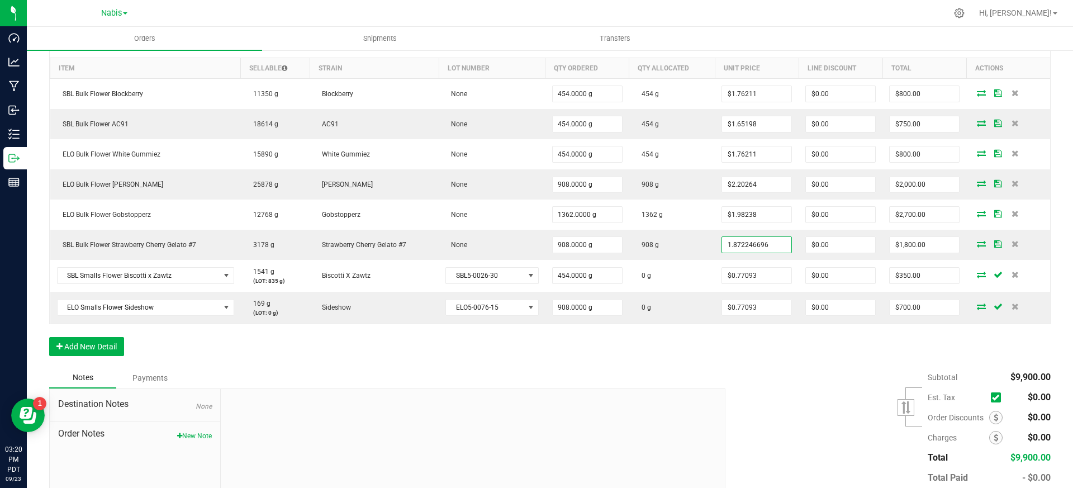
type input "$1.87225"
type input "$1,700.00"
click at [778, 394] on div "Subtotal $9,900.00 Est. Tax" at bounding box center [884, 437] width 334 height 141
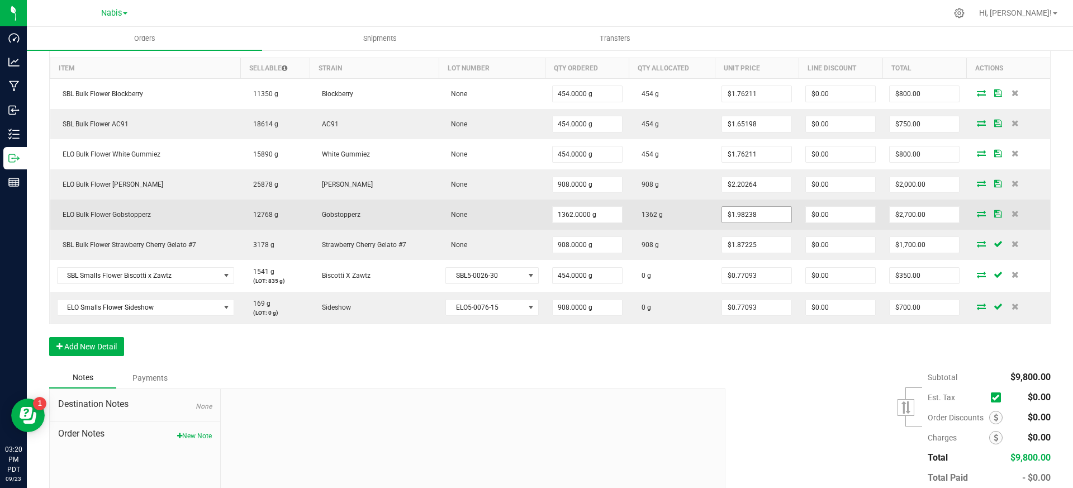
click at [782, 211] on input "$1.98238" at bounding box center [756, 215] width 69 height 16
click at [782, 211] on input "1.982378855" at bounding box center [756, 215] width 69 height 16
paste input "2.202643172"
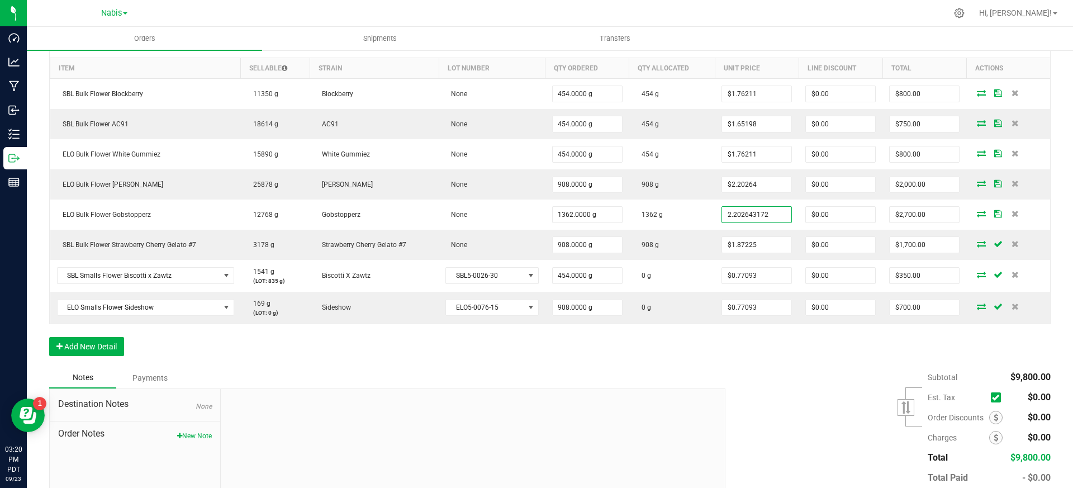
type input "$2.20264"
type input "$3,000.00"
click at [767, 355] on div "Order Details Print All Labels Item Sellable Strain Lot Number Qty Ordered Qty …" at bounding box center [549, 198] width 1001 height 338
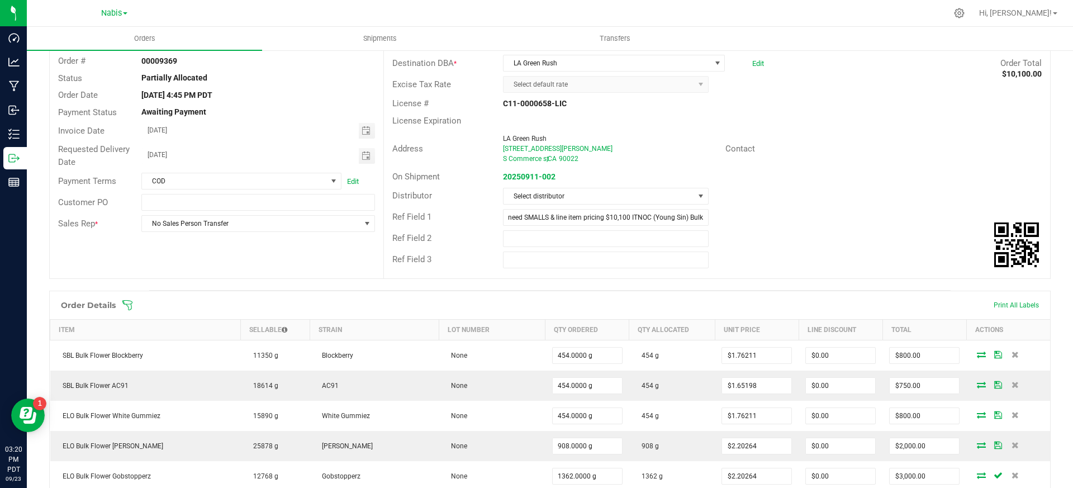
scroll to position [0, 0]
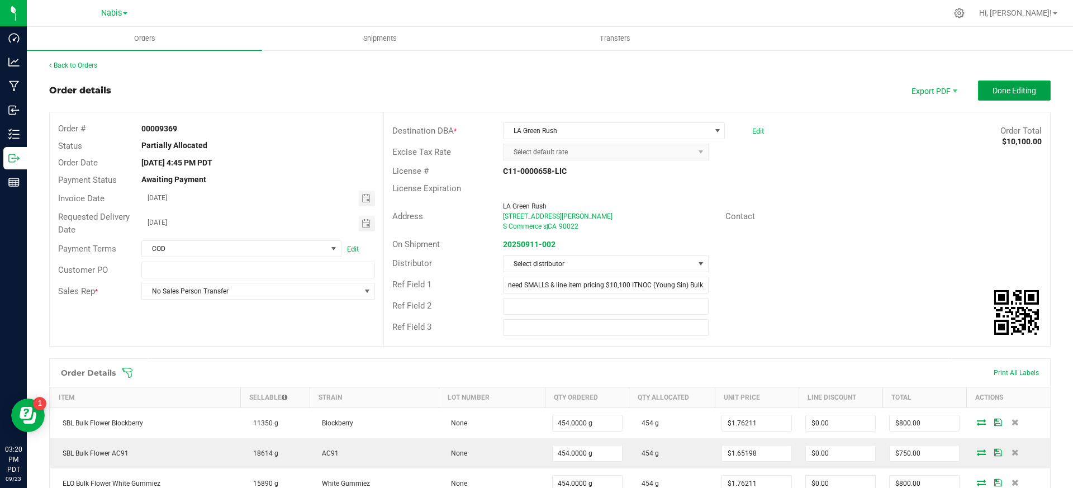
click at [1003, 97] on button "Done Editing" at bounding box center [1014, 90] width 73 height 20
